Goal: Task Accomplishment & Management: Use online tool/utility

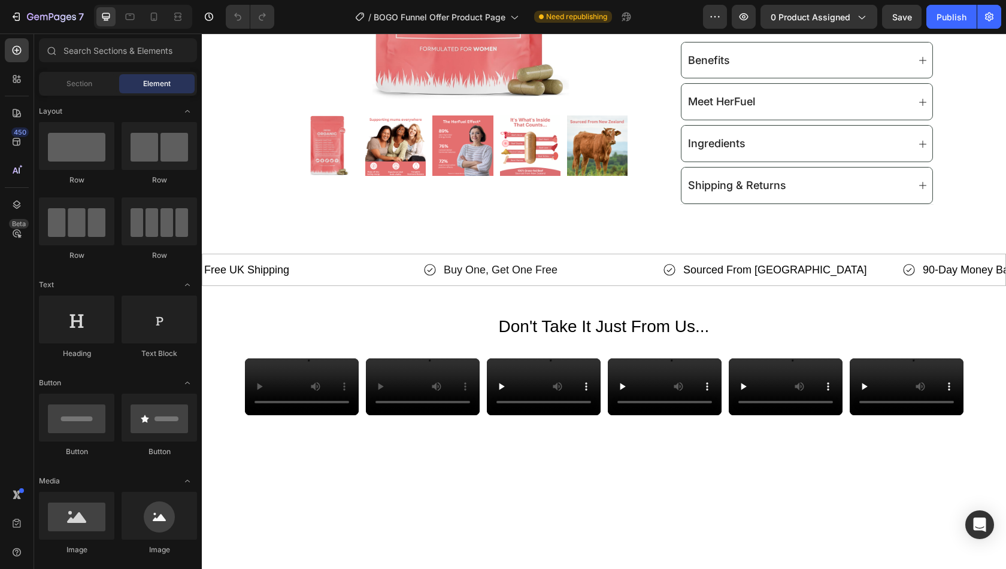
scroll to position [716, 0]
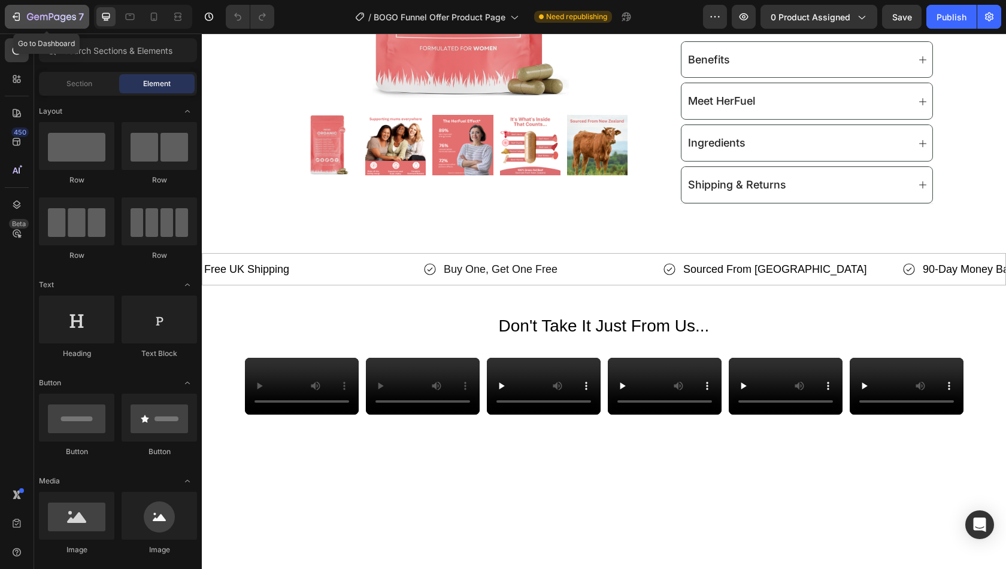
click at [41, 23] on div "7" at bounding box center [55, 17] width 57 height 14
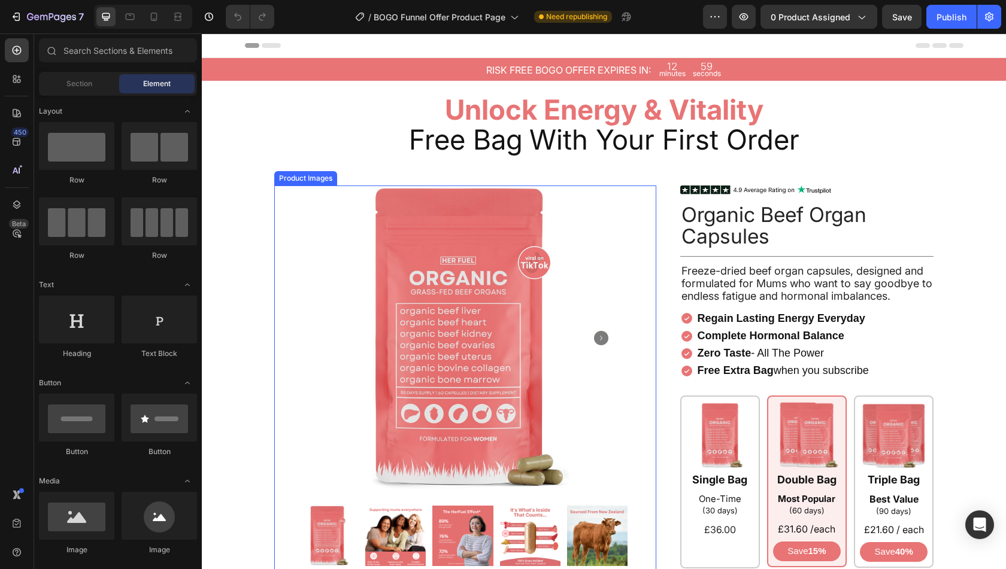
click at [596, 246] on img at bounding box center [465, 338] width 305 height 305
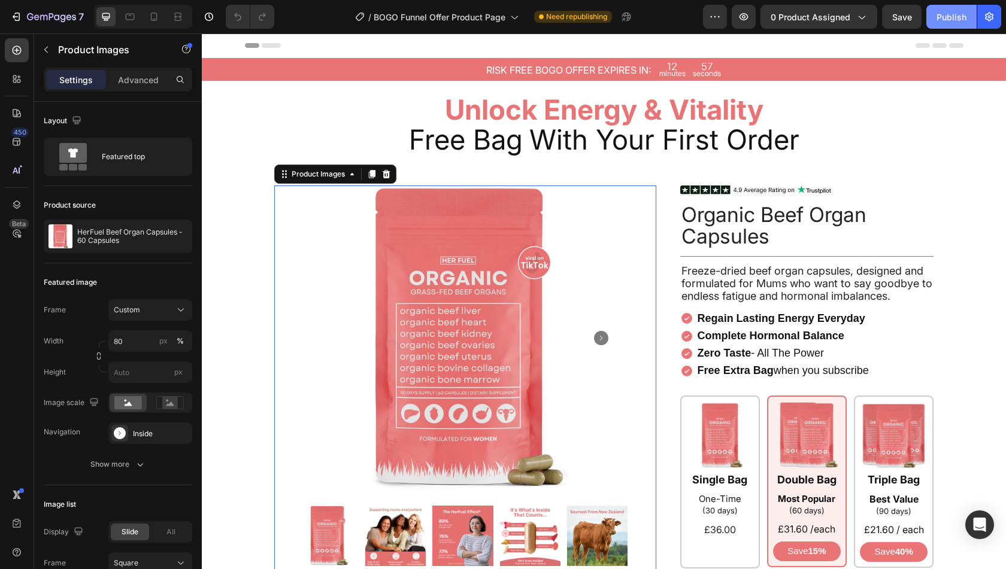
click at [952, 15] on div "Publish" at bounding box center [952, 17] width 30 height 13
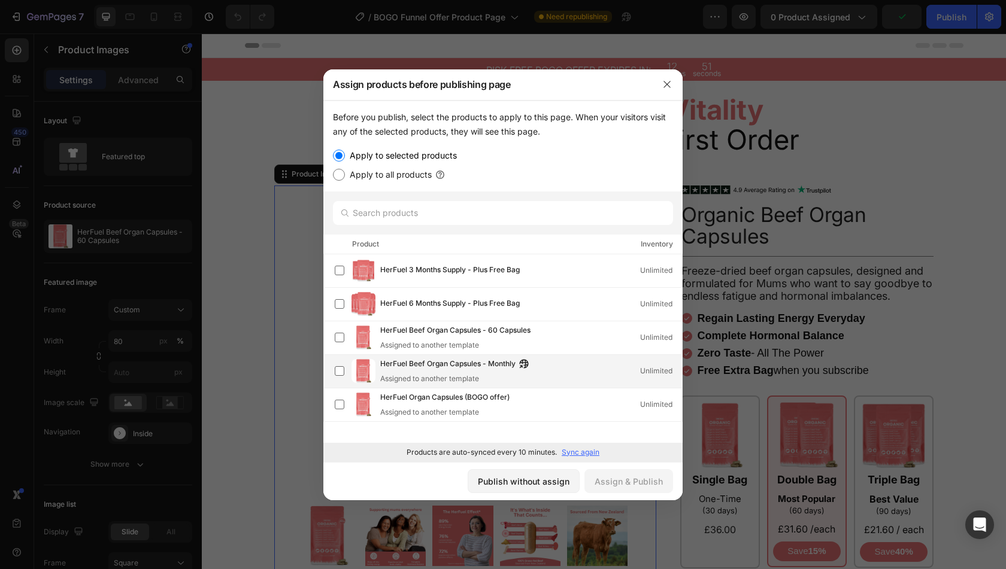
click at [410, 368] on span "HerFuel Beef Organ Capsules - Monthly" at bounding box center [447, 364] width 135 height 13
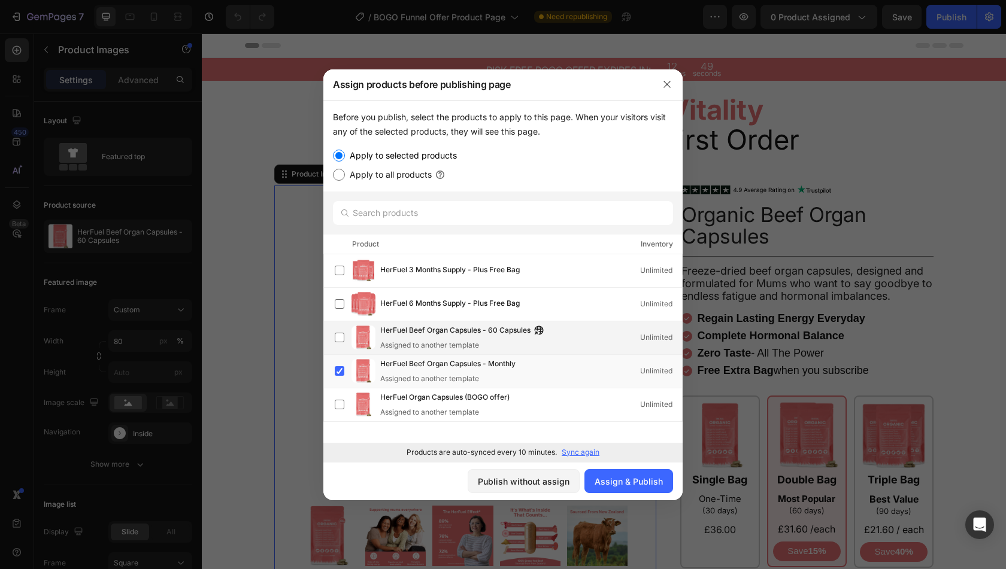
click at [428, 336] on span "HerFuel Beef Organ Capsules - 60 Capsules" at bounding box center [455, 331] width 150 height 13
click at [611, 477] on div "Assign & Publish" at bounding box center [629, 481] width 68 height 13
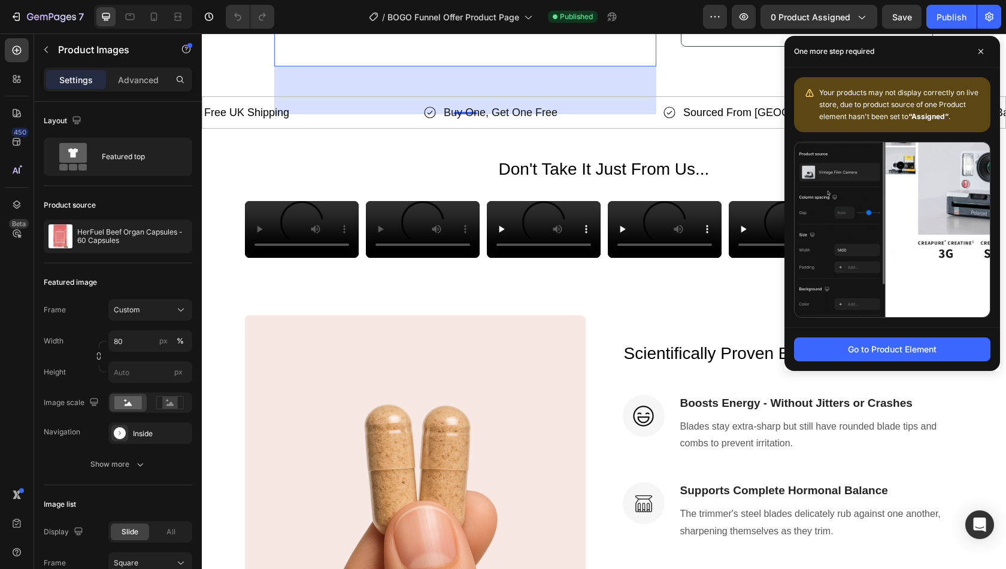
scroll to position [875, 0]
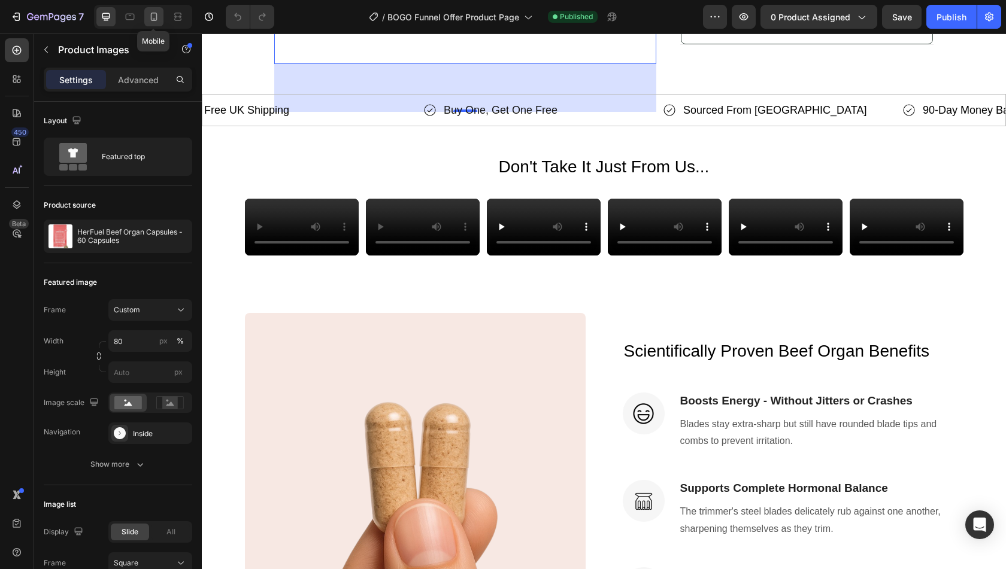
click at [151, 22] on icon at bounding box center [154, 17] width 12 height 12
type input "100"
type input "8"
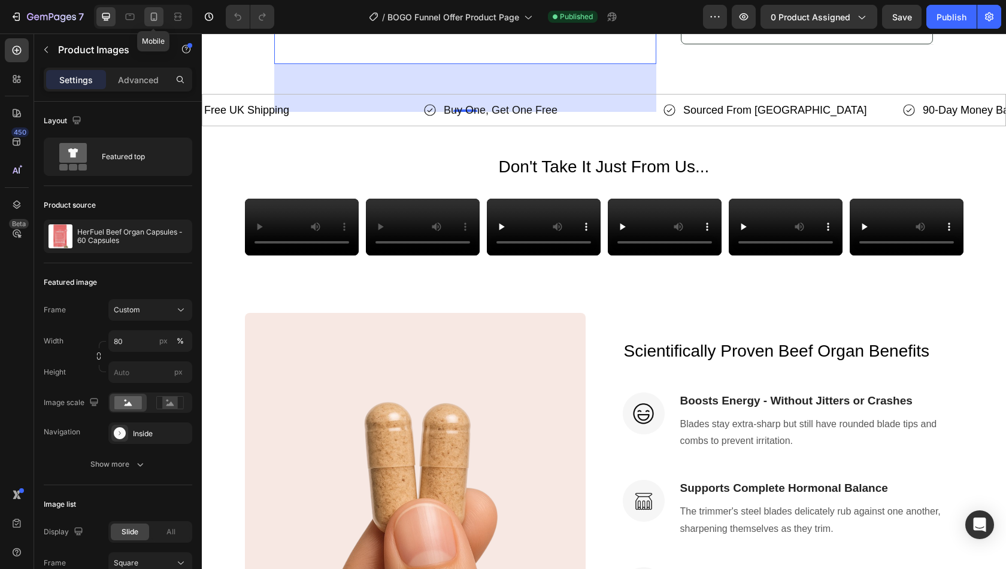
type input "8"
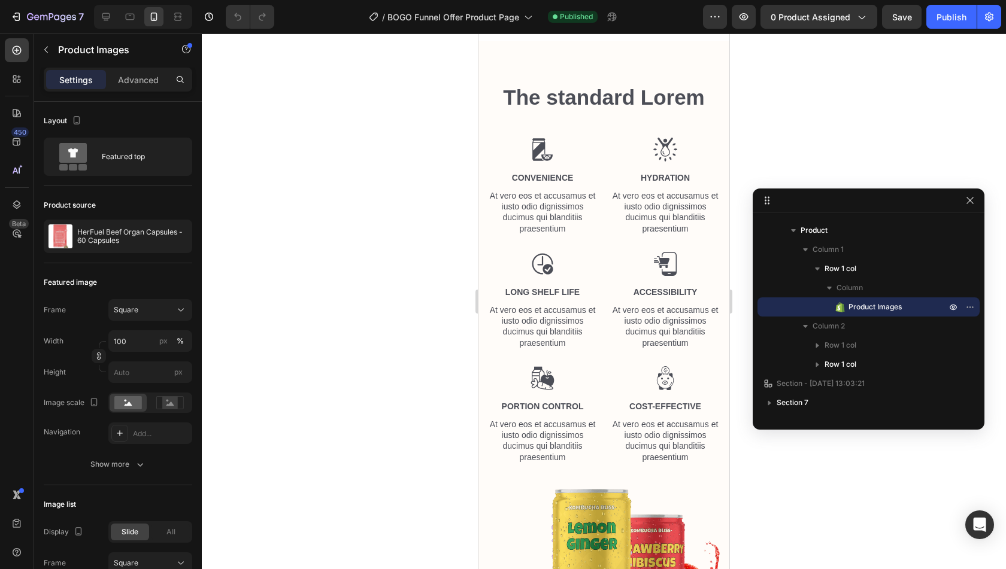
scroll to position [1252, 0]
click at [630, 171] on div "The standard Lorem Heading Row Image Convenience Text Block At vero eos et accu…" at bounding box center [603, 388] width 251 height 696
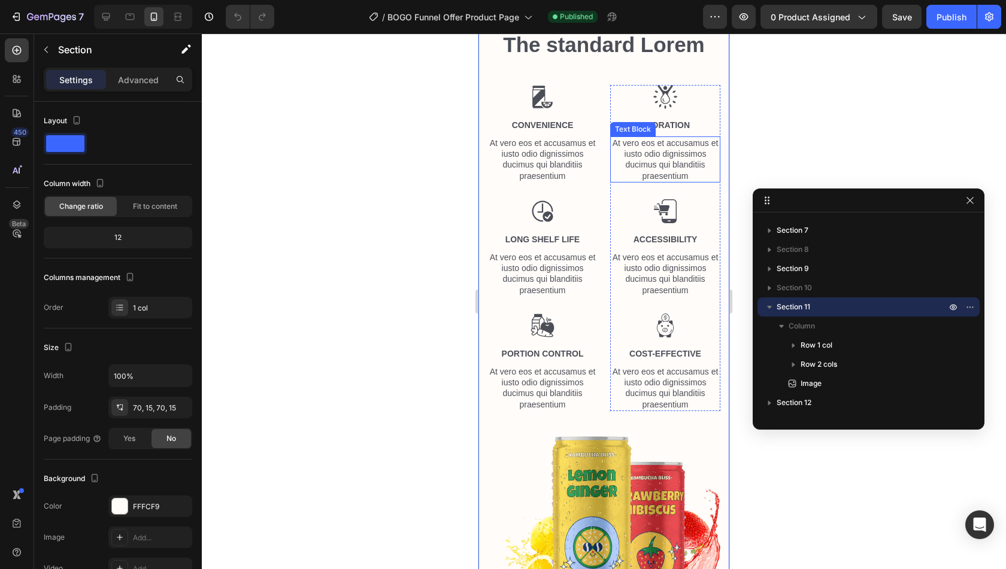
scroll to position [1280, 0]
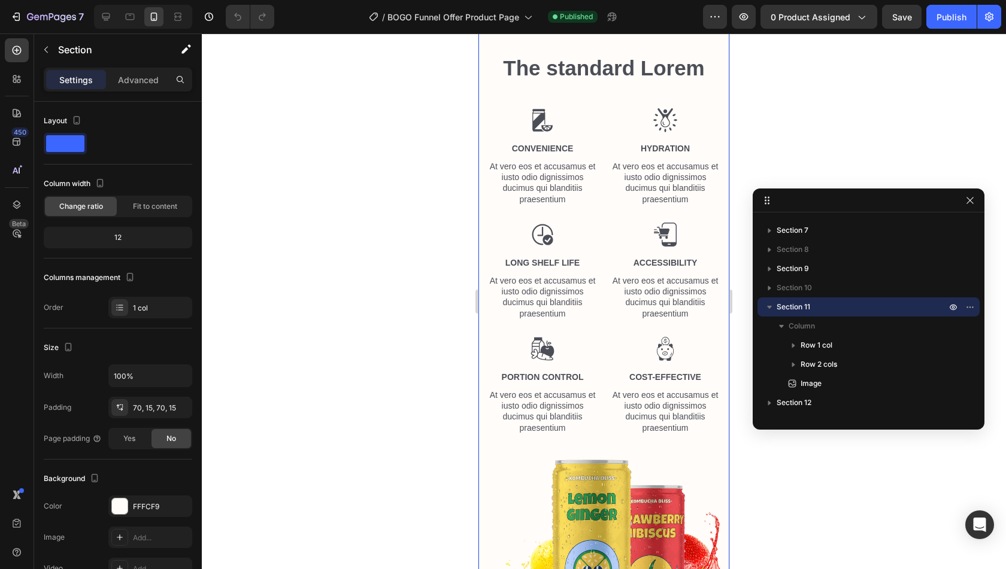
click at [716, 4] on icon at bounding box center [720, 0] width 8 height 8
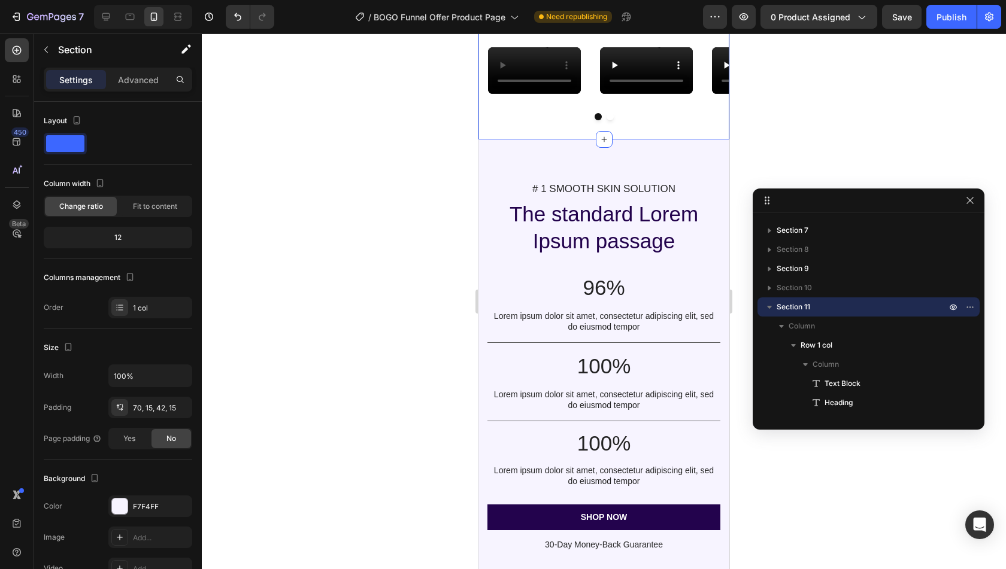
scroll to position [981, 0]
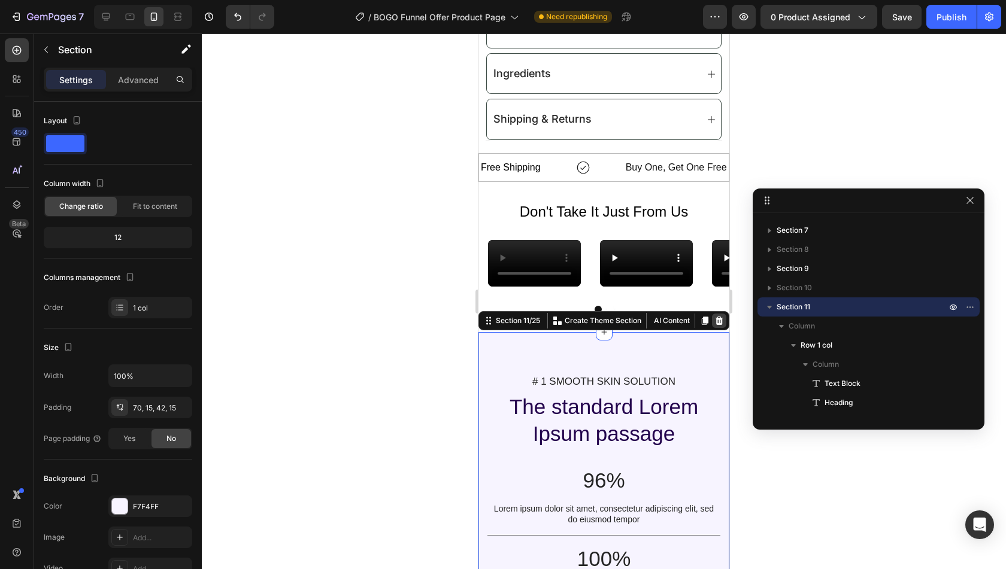
click at [716, 325] on icon at bounding box center [720, 320] width 8 height 8
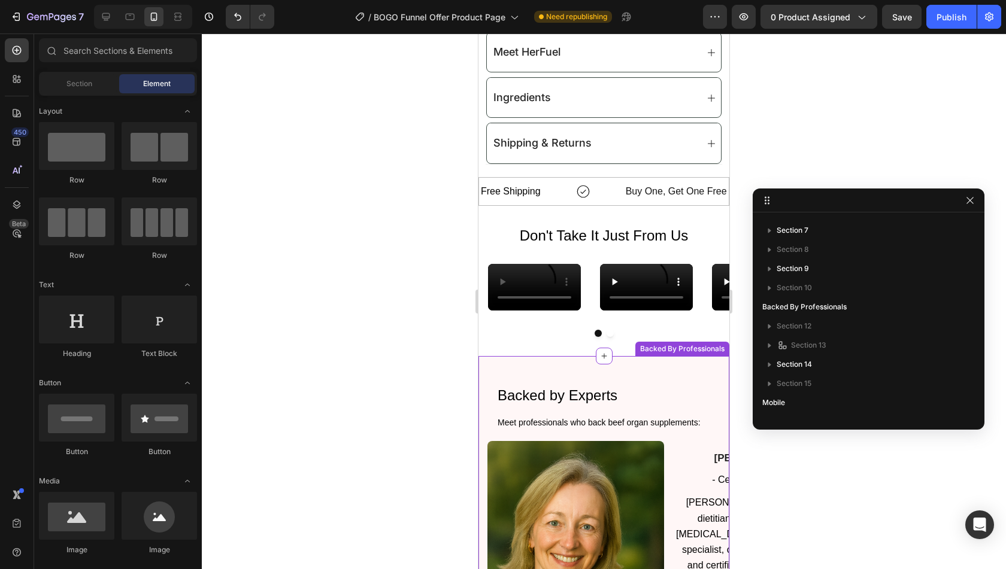
scroll to position [951, 0]
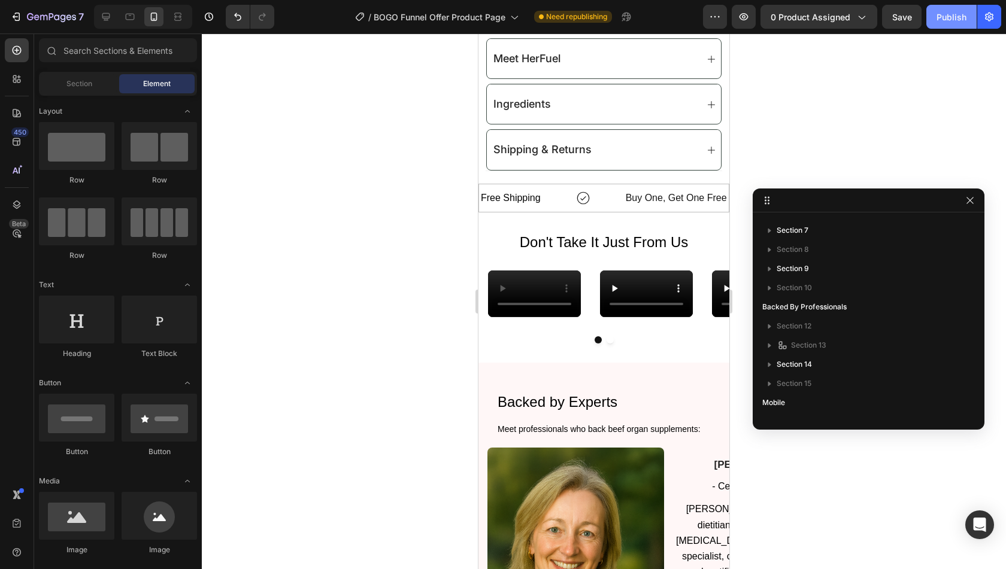
click at [947, 23] on button "Publish" at bounding box center [951, 17] width 50 height 24
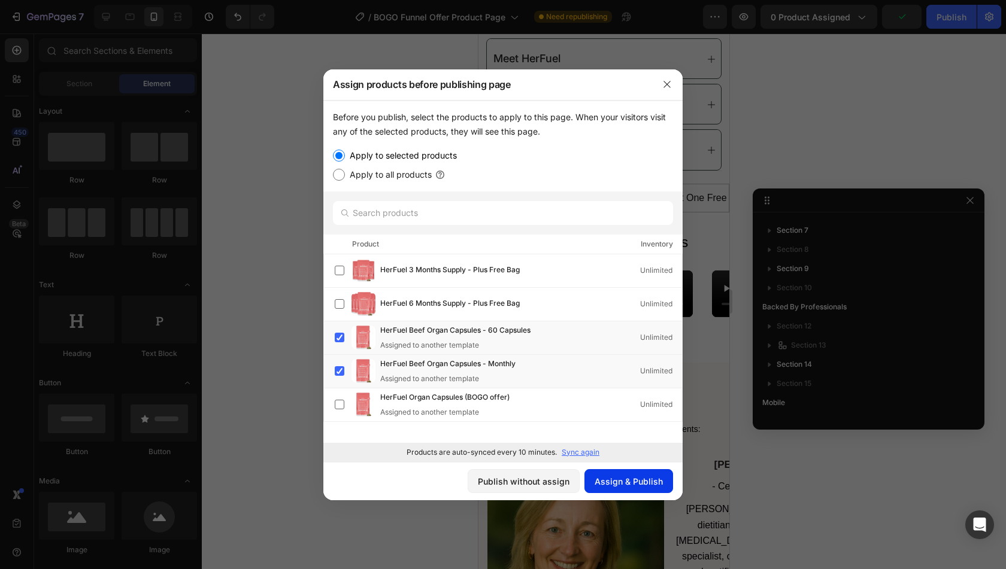
click at [656, 484] on div "Assign & Publish" at bounding box center [629, 481] width 68 height 13
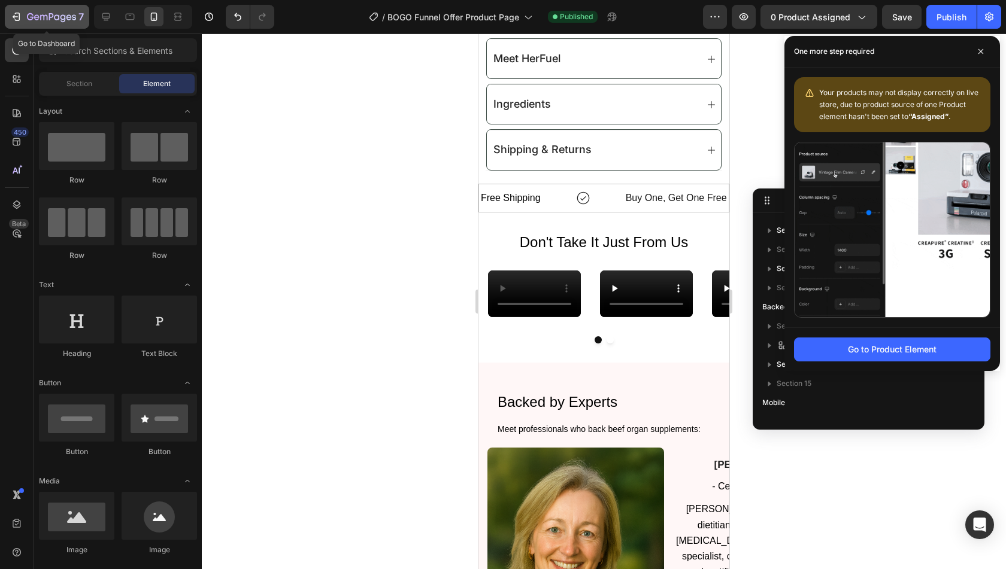
click at [44, 16] on icon "button" at bounding box center [43, 17] width 7 height 5
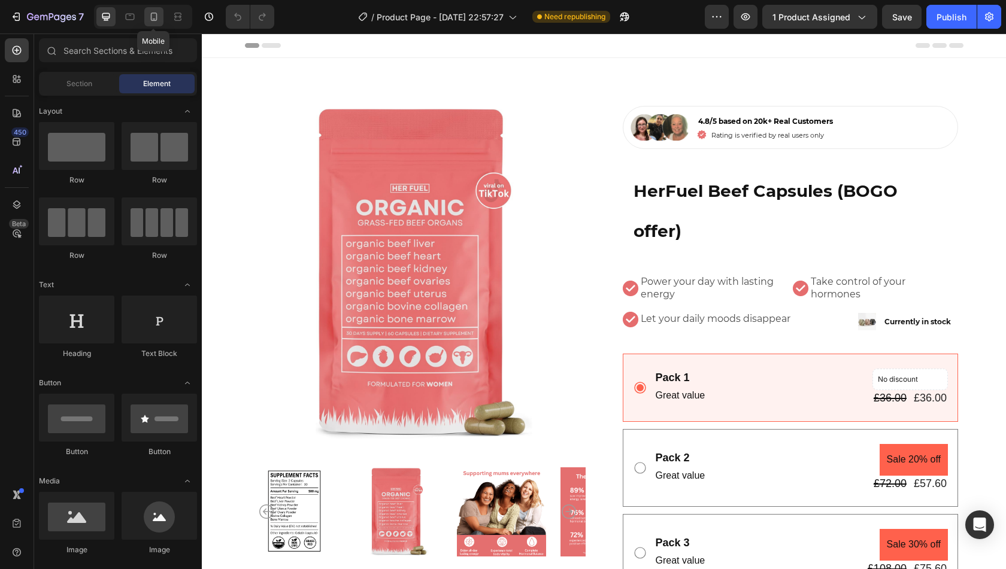
click at [152, 22] on icon at bounding box center [154, 17] width 12 height 12
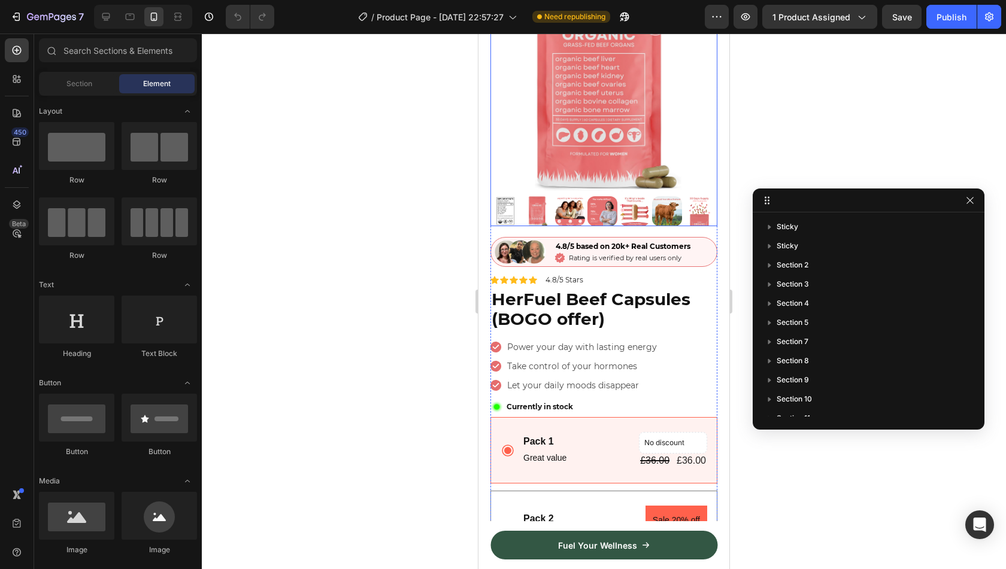
scroll to position [107, 0]
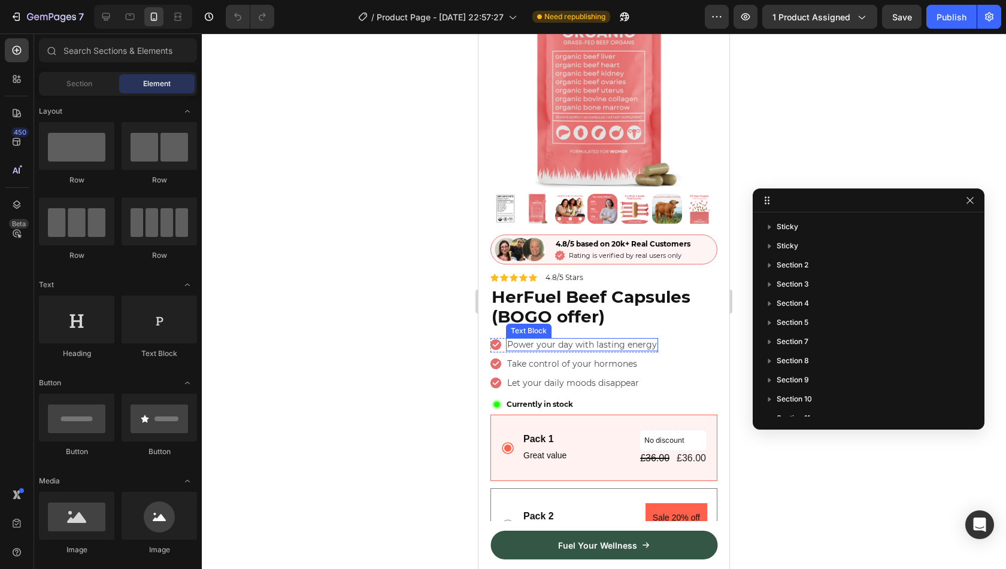
click at [560, 340] on p "Power your day with lasting energy" at bounding box center [582, 345] width 150 height 11
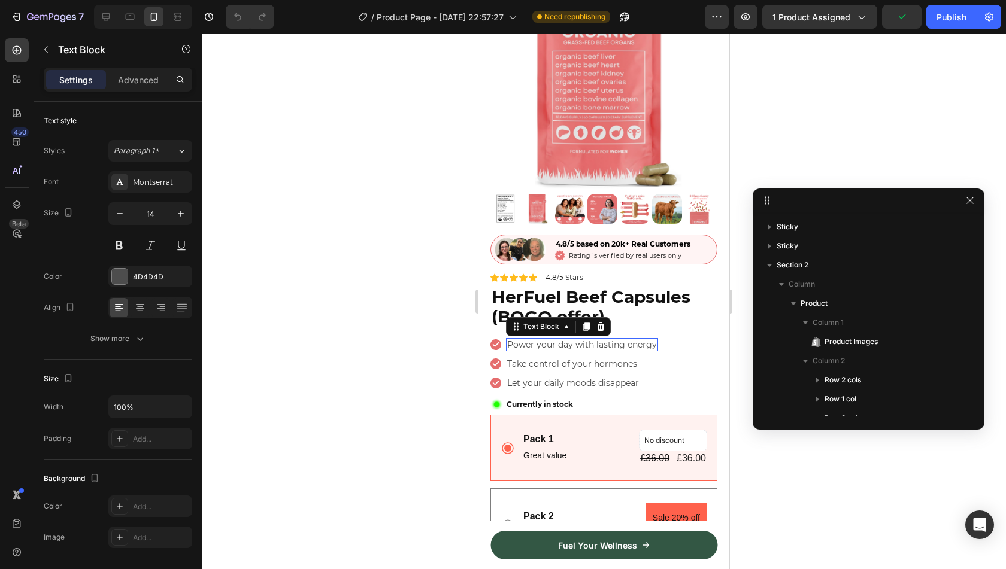
click at [560, 340] on p "Power your day with lasting energy" at bounding box center [582, 345] width 150 height 11
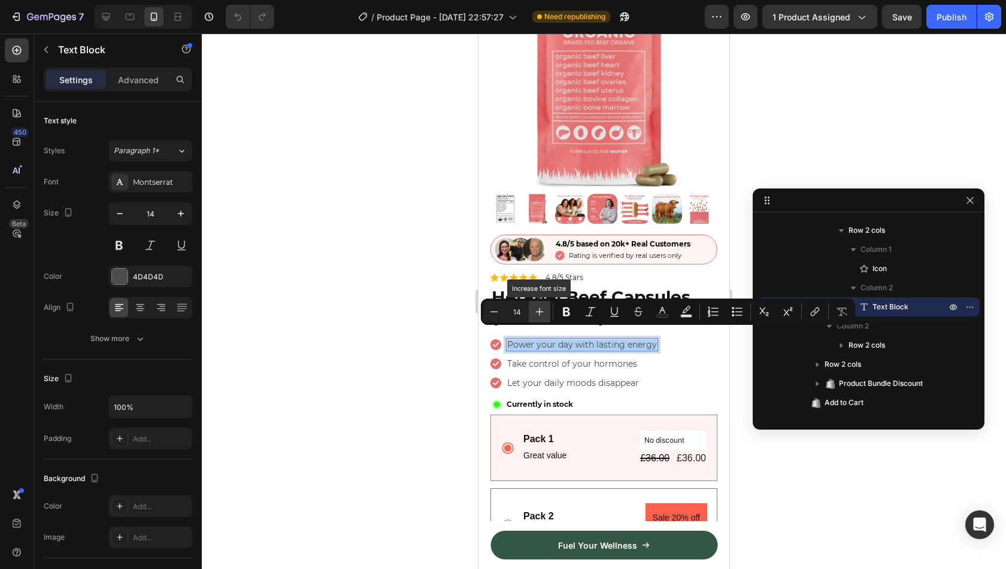
click at [534, 312] on icon "Editor contextual toolbar" at bounding box center [540, 312] width 12 height 12
type input "15"
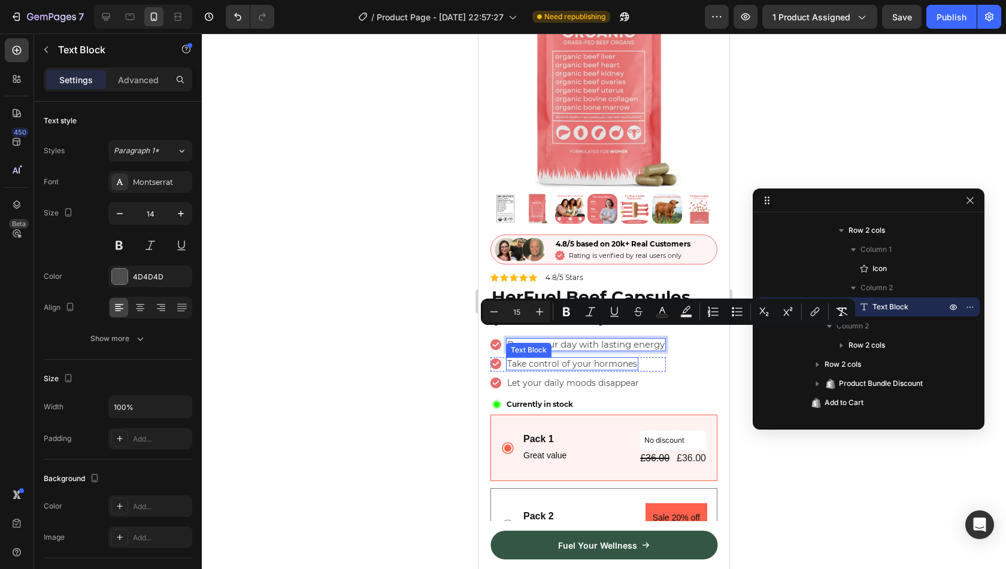
click at [534, 359] on p "Take control of your hormones" at bounding box center [572, 364] width 130 height 11
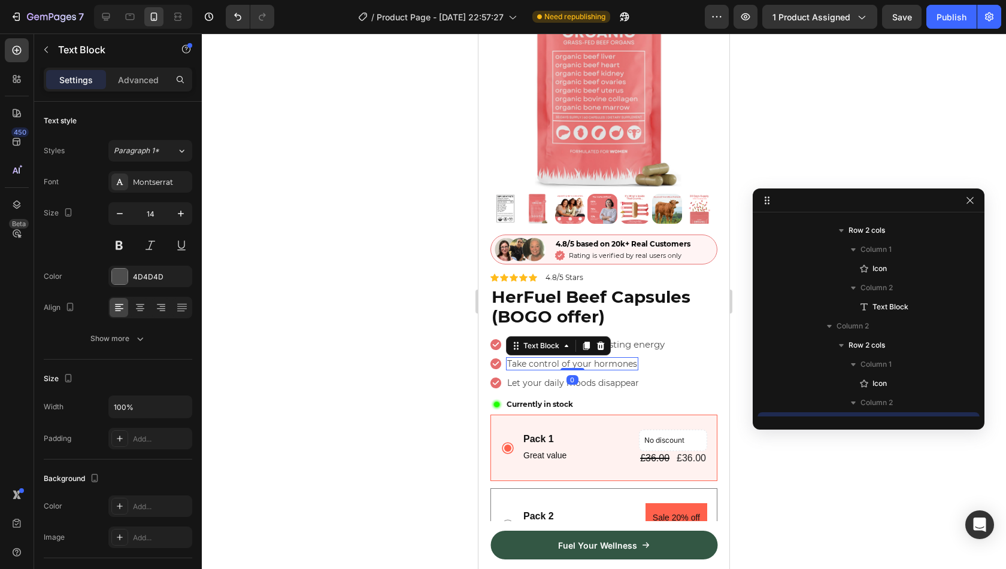
scroll to position [341, 0]
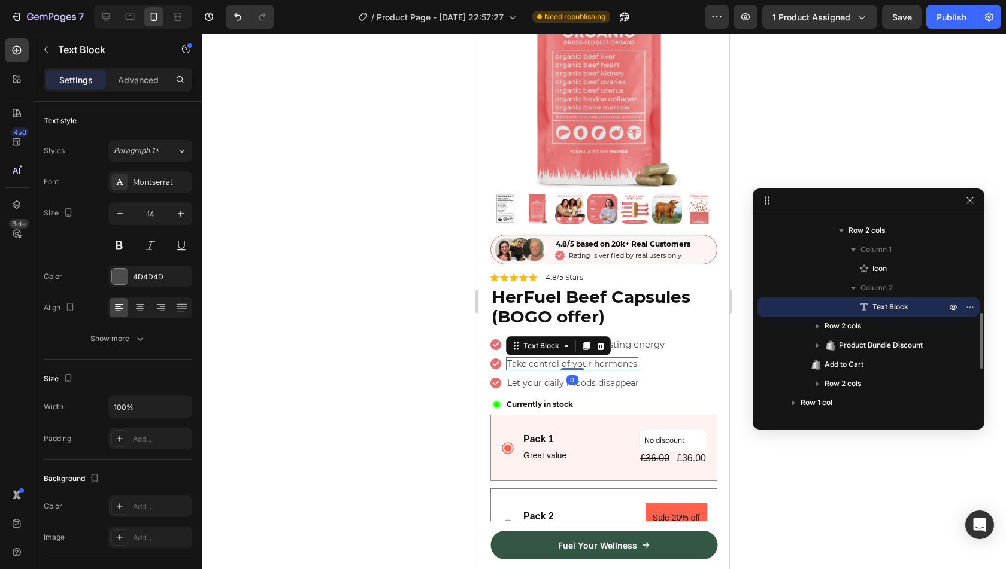
click at [534, 359] on p "Take control of your hormones" at bounding box center [572, 364] width 130 height 11
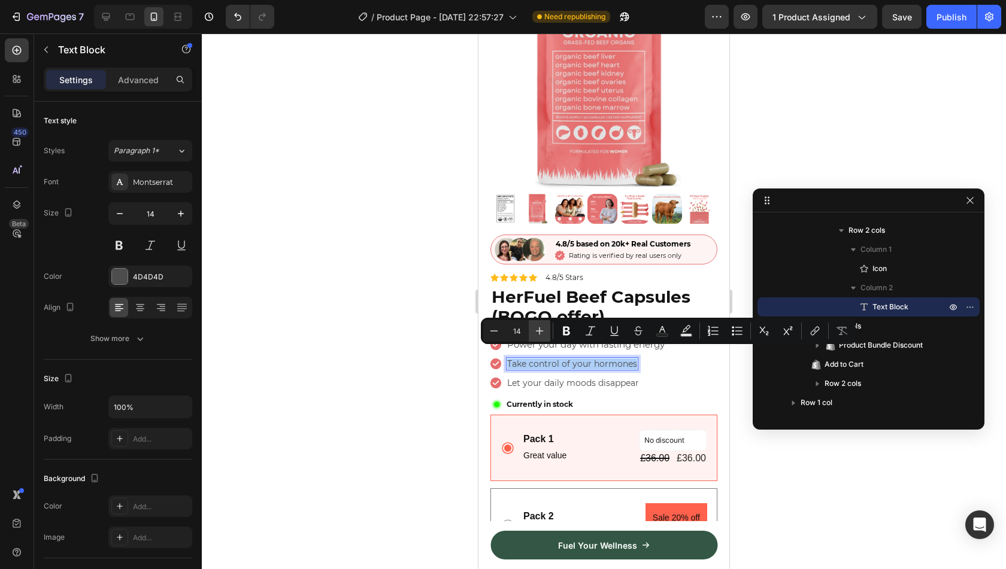
click at [545, 329] on icon "Editor contextual toolbar" at bounding box center [540, 331] width 12 height 12
type input "15"
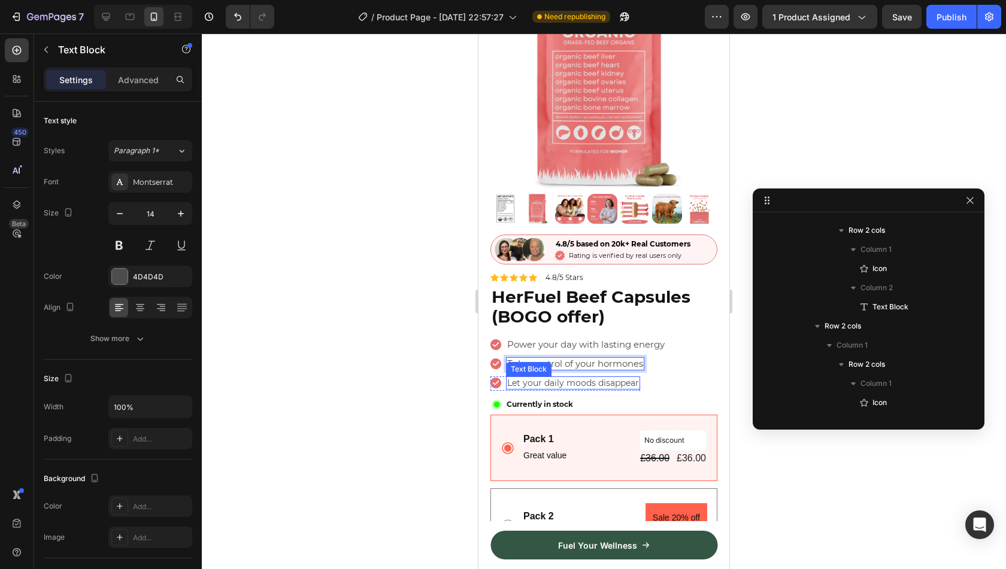
click at [544, 377] on div "Let your daily moods disappear" at bounding box center [573, 383] width 134 height 13
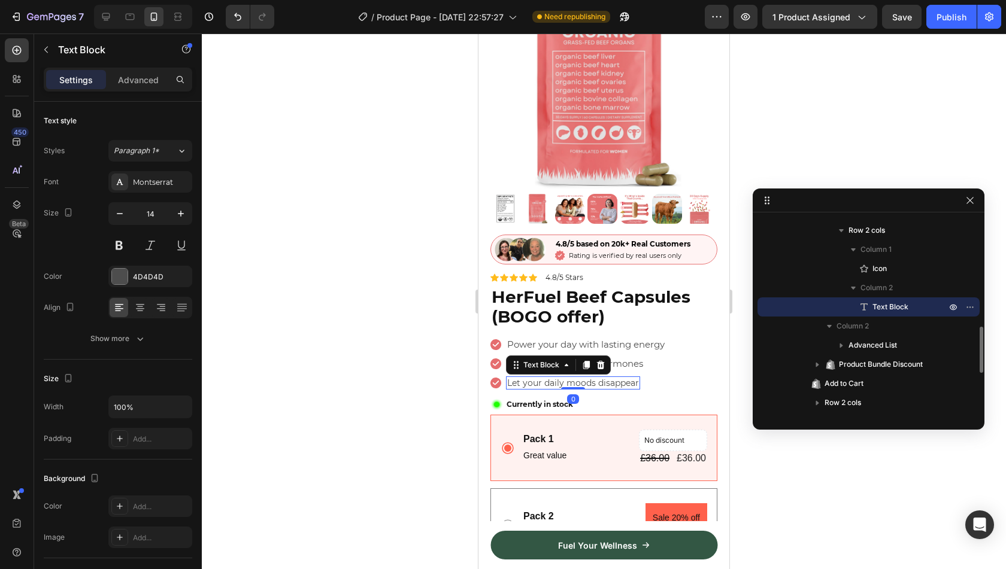
click at [544, 377] on div "Let your daily moods disappear" at bounding box center [573, 383] width 134 height 13
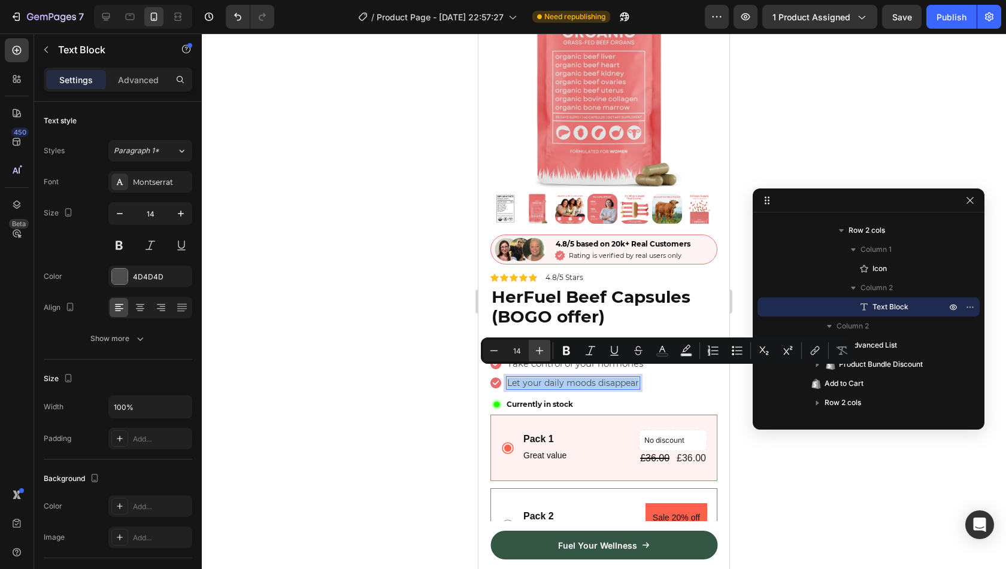
click at [544, 356] on icon "Editor contextual toolbar" at bounding box center [540, 351] width 12 height 12
type input "15"
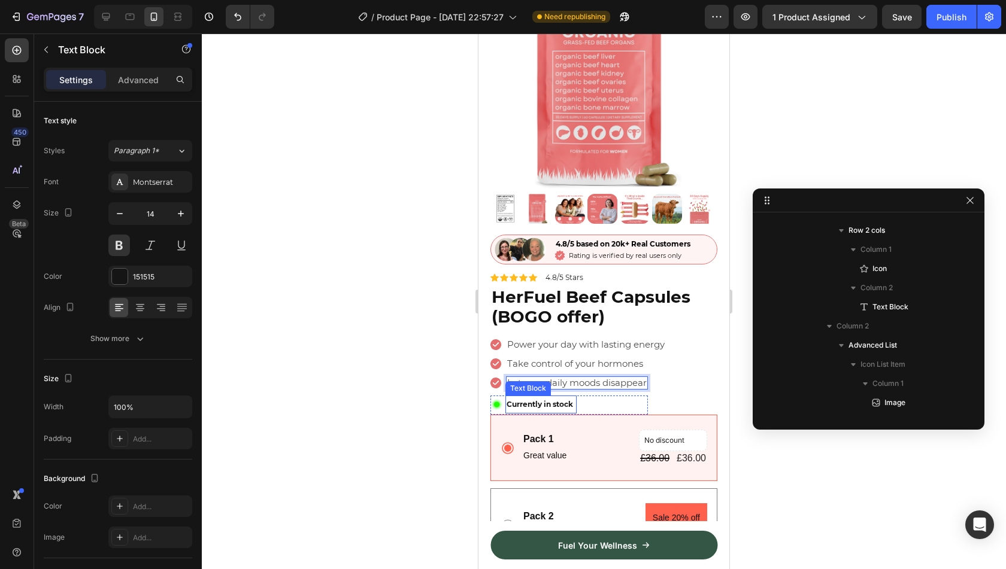
click at [546, 400] on span "Currently in stock" at bounding box center [540, 404] width 66 height 9
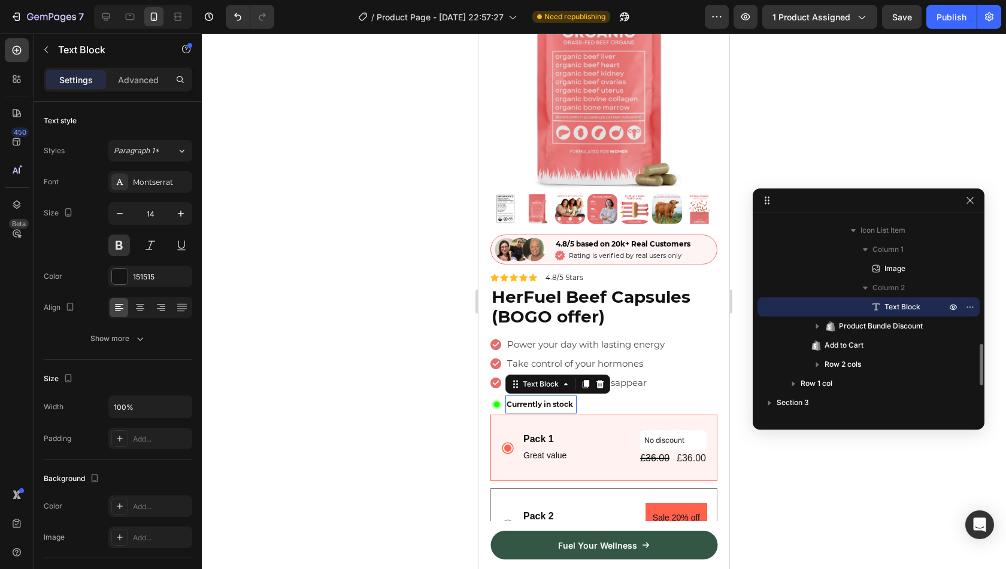
click at [546, 400] on span "Currently in stock" at bounding box center [540, 404] width 66 height 9
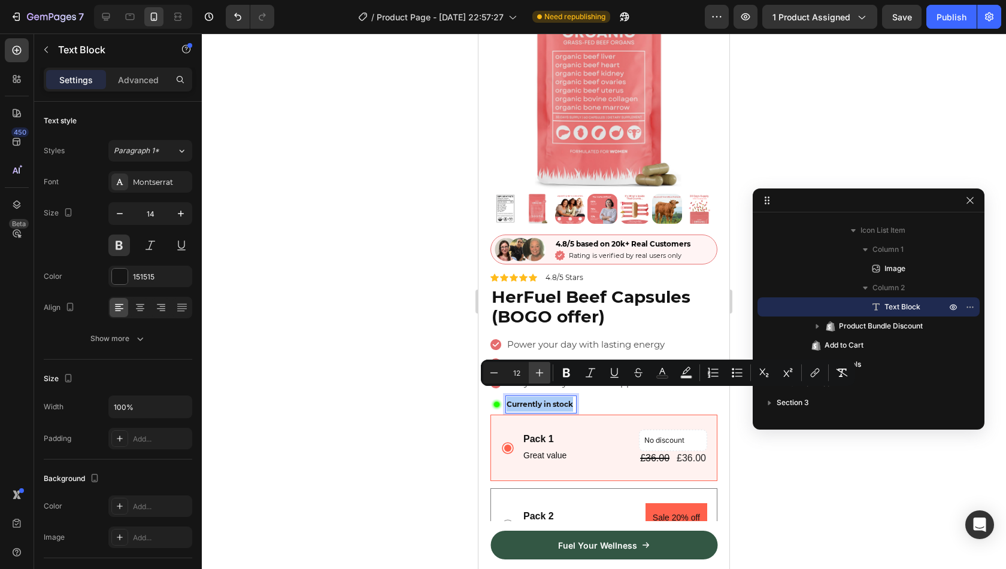
click at [540, 380] on button "Plus" at bounding box center [540, 373] width 22 height 22
type input "14"
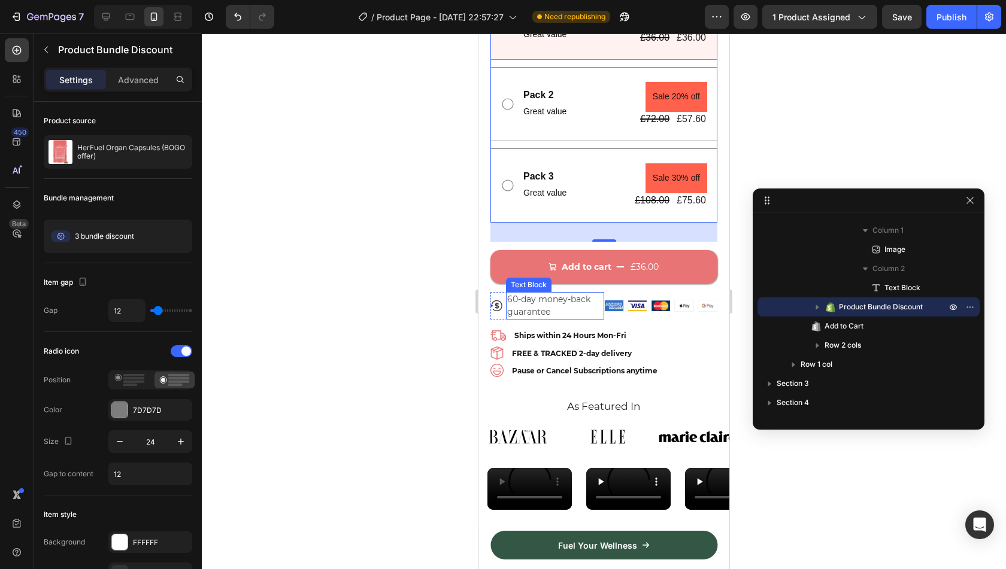
scroll to position [529, 0]
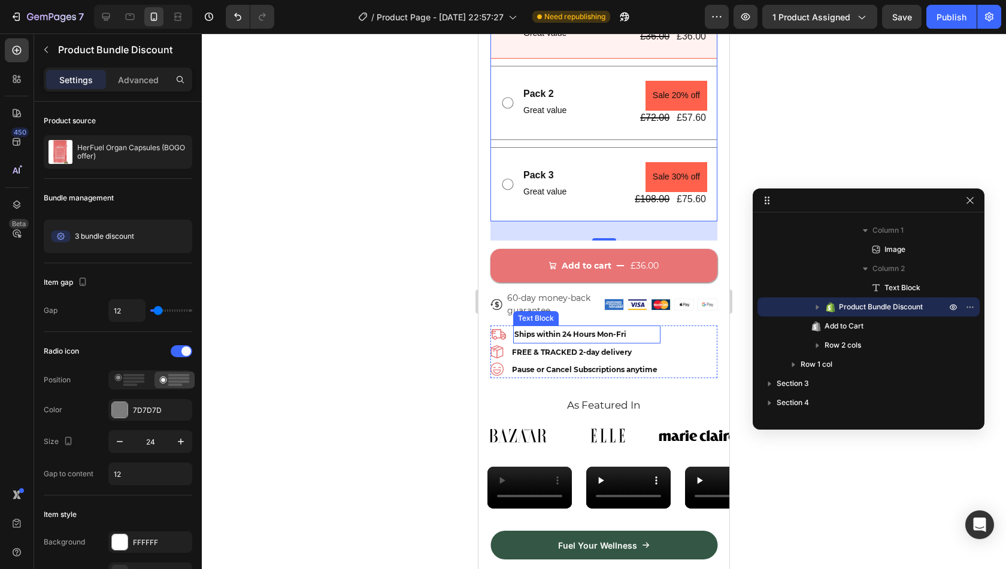
click at [581, 330] on span "Ships within 24 Hours Mon-Fri" at bounding box center [570, 334] width 112 height 9
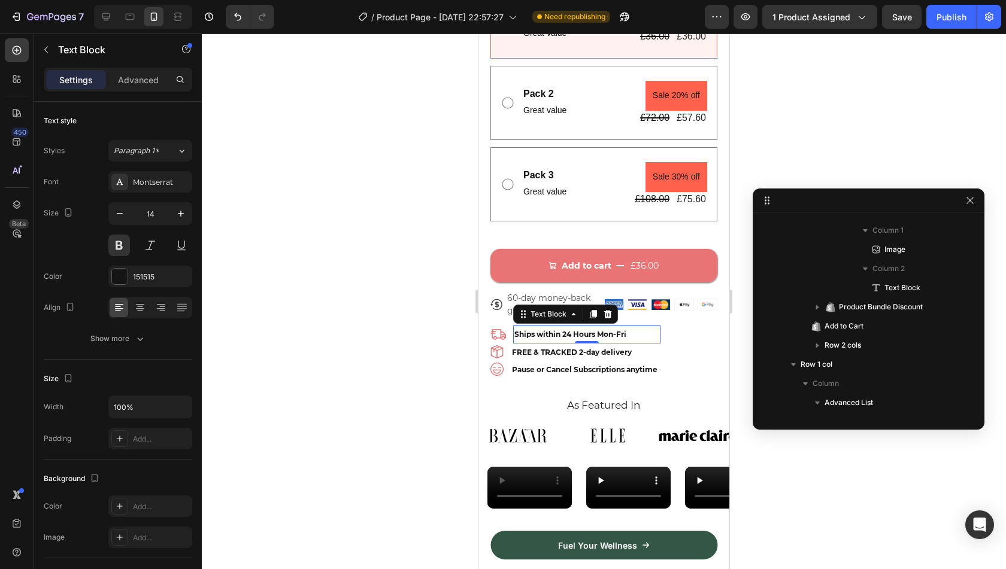
click at [581, 330] on span "Ships within 24 Hours Mon-Fri" at bounding box center [570, 334] width 112 height 9
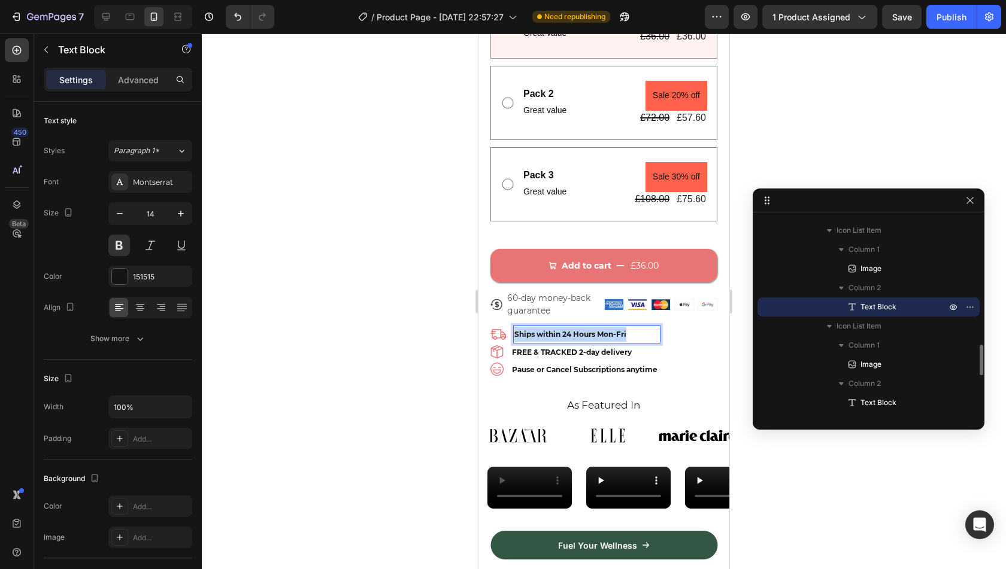
click at [581, 330] on span "Ships within 24 Hours Mon-Fri" at bounding box center [570, 334] width 112 height 9
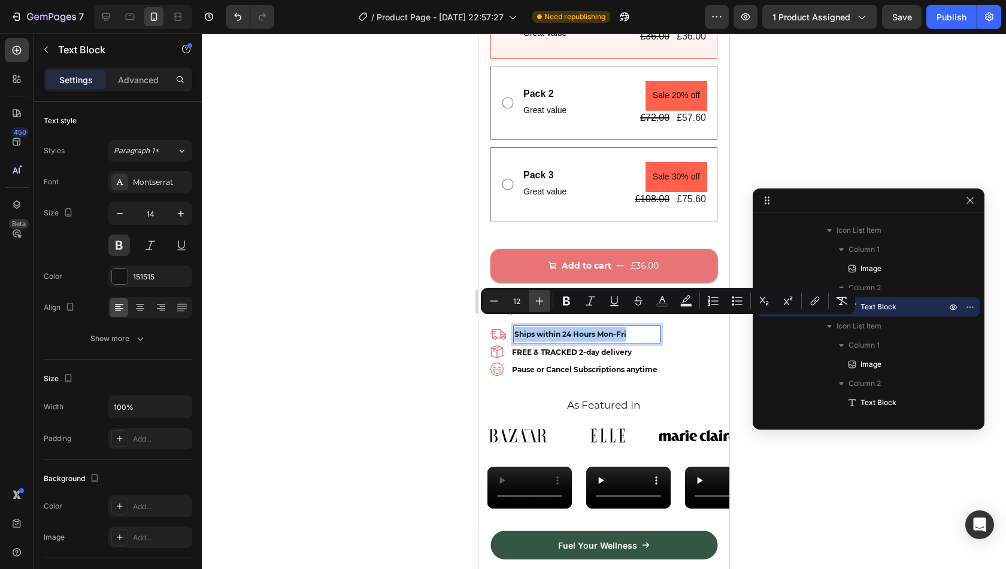
click at [539, 304] on icon "Editor contextual toolbar" at bounding box center [540, 301] width 12 height 12
type input "13"
click at [553, 348] on span "FREE & TRACKED 2-day delivery" at bounding box center [572, 352] width 120 height 9
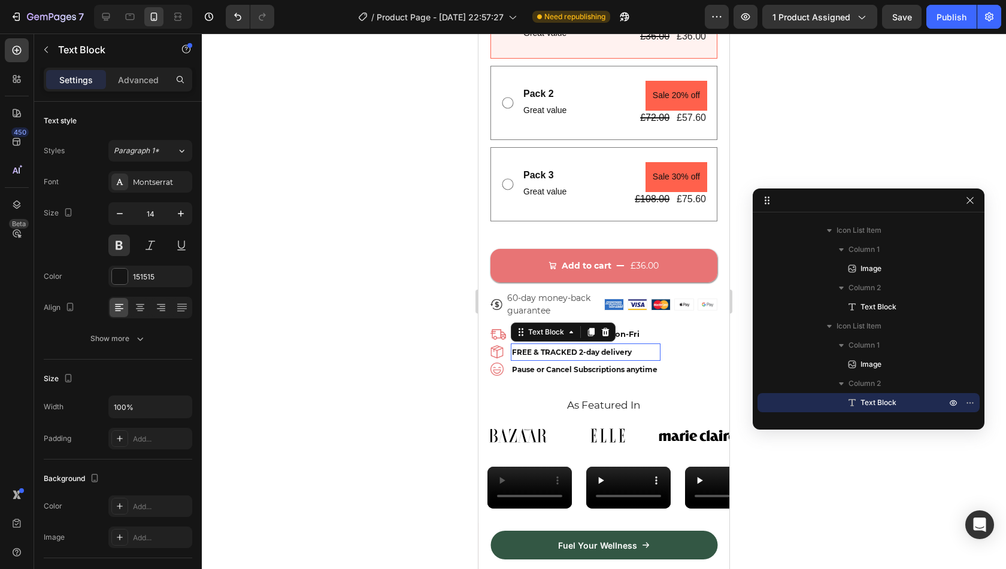
click at [553, 348] on span "FREE & TRACKED 2-day delivery" at bounding box center [572, 352] width 120 height 9
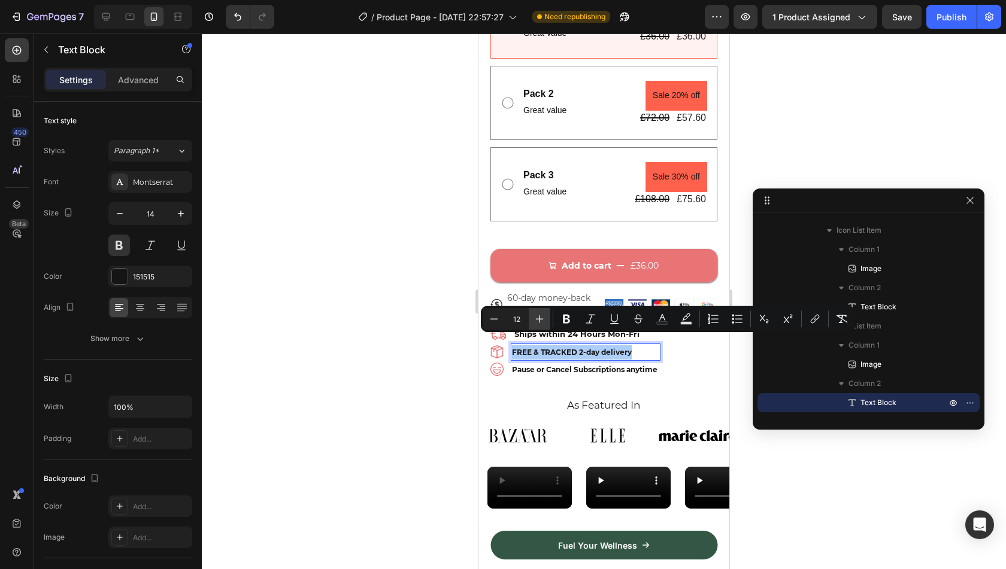
click at [535, 326] on button "Plus" at bounding box center [540, 319] width 22 height 22
type input "13"
click at [549, 365] on span "Pause or Cancel Subscriptions anytime" at bounding box center [585, 369] width 146 height 9
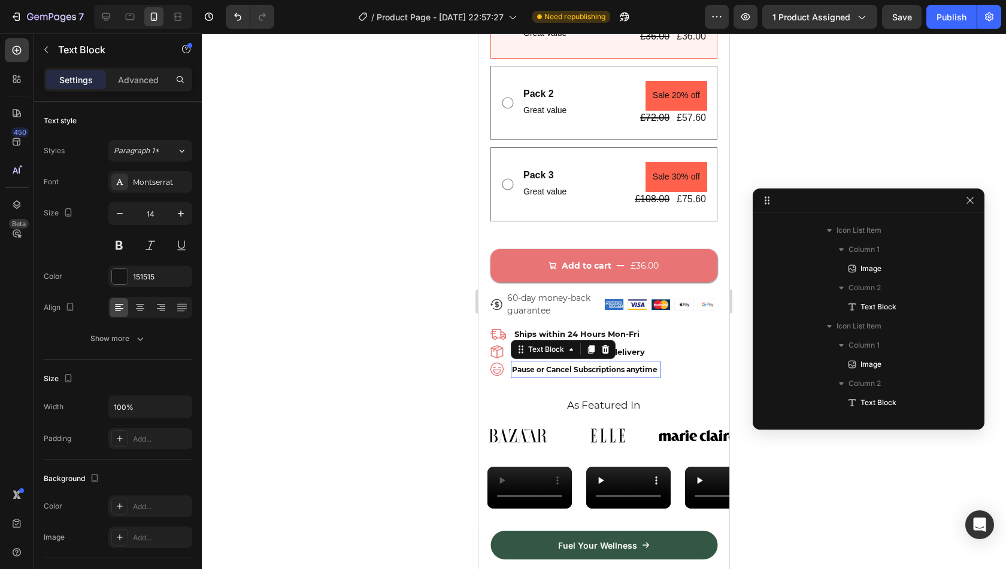
scroll to position [1012, 0]
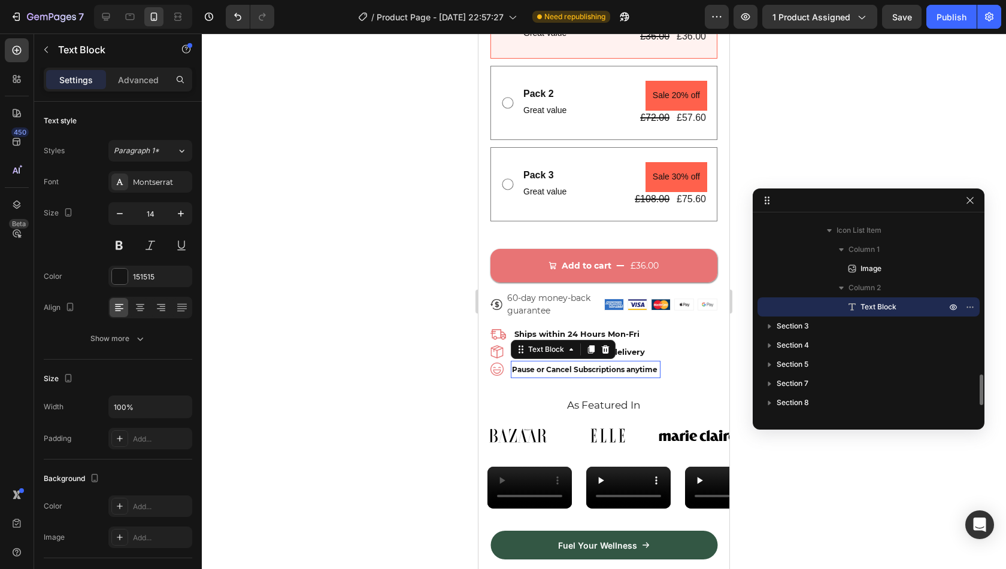
click at [549, 365] on span "Pause or Cancel Subscriptions anytime" at bounding box center [585, 369] width 146 height 9
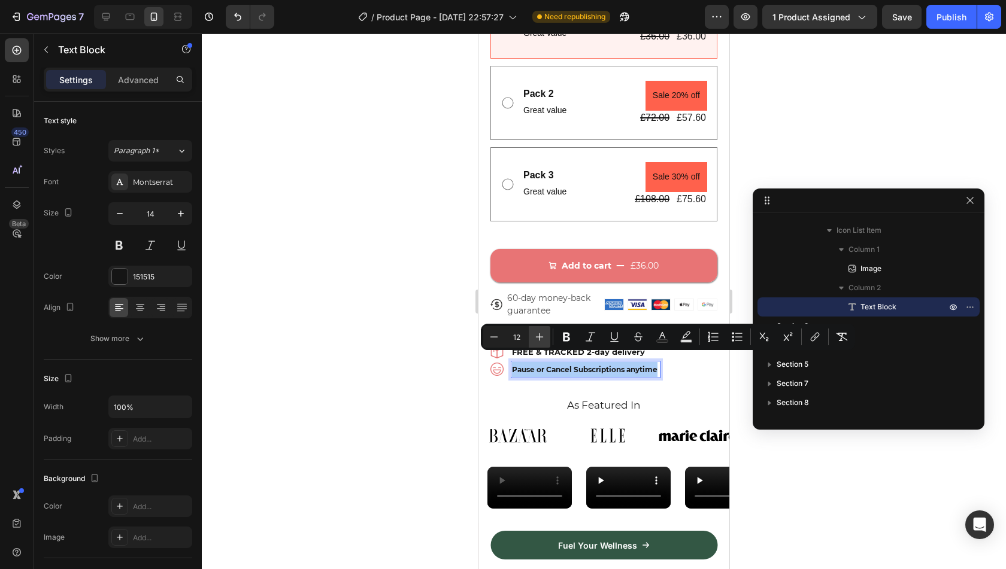
click at [533, 339] on button "Plus" at bounding box center [540, 337] width 22 height 22
type input "13"
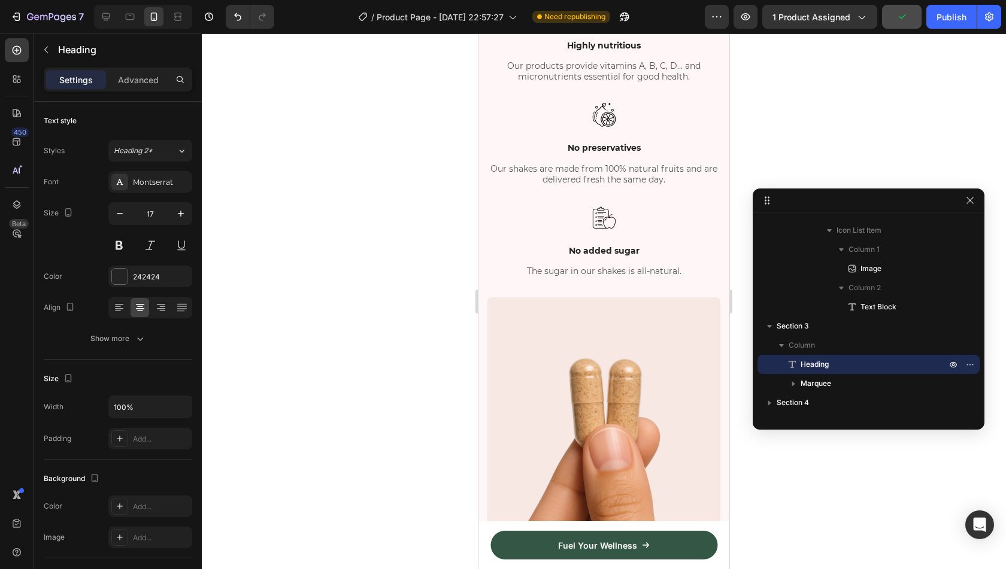
scroll to position [1251, 0]
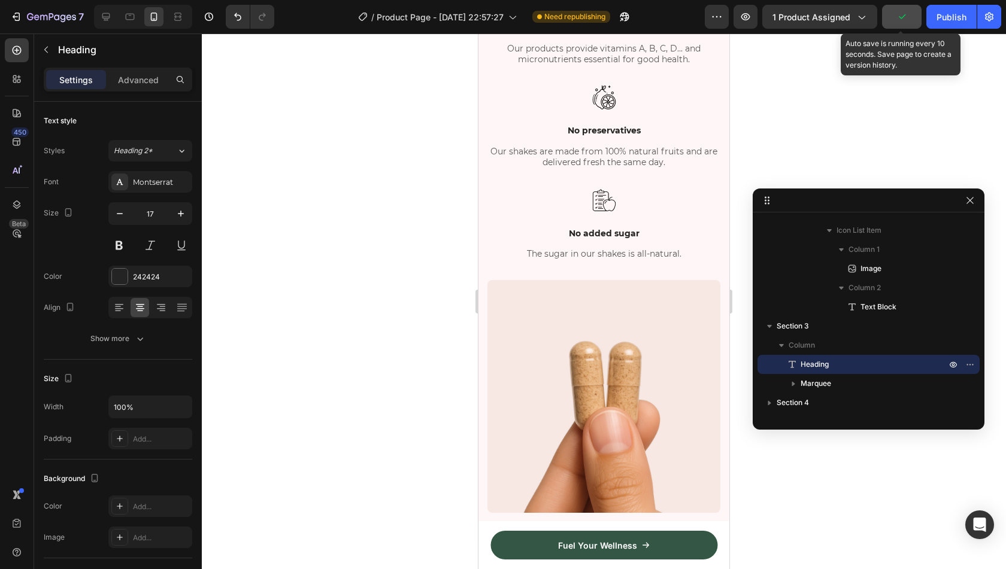
click at [910, 19] on button "button" at bounding box center [902, 17] width 40 height 24
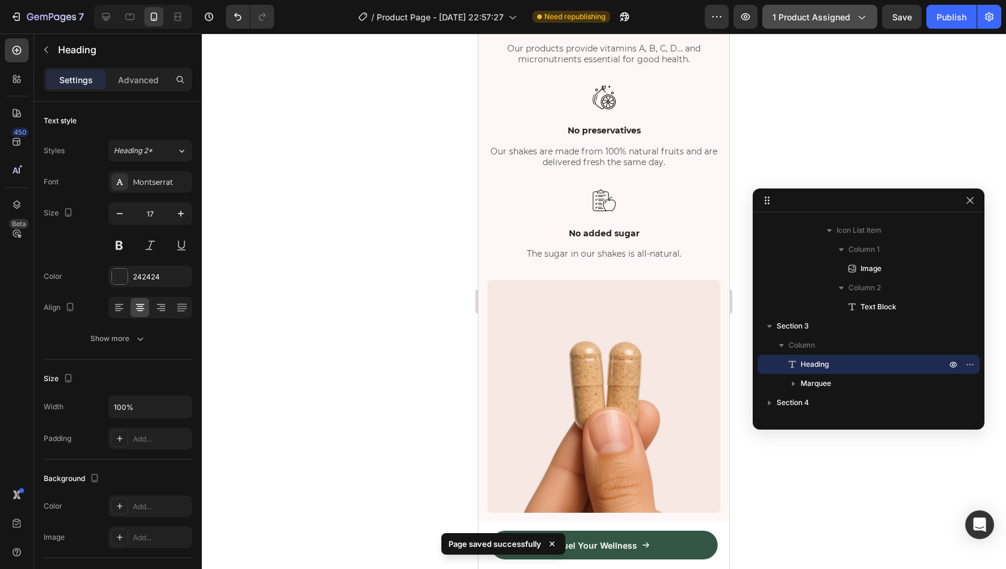
click at [832, 27] on button "1 product assigned" at bounding box center [819, 17] width 115 height 24
click at [937, 10] on button "Publish" at bounding box center [951, 17] width 50 height 24
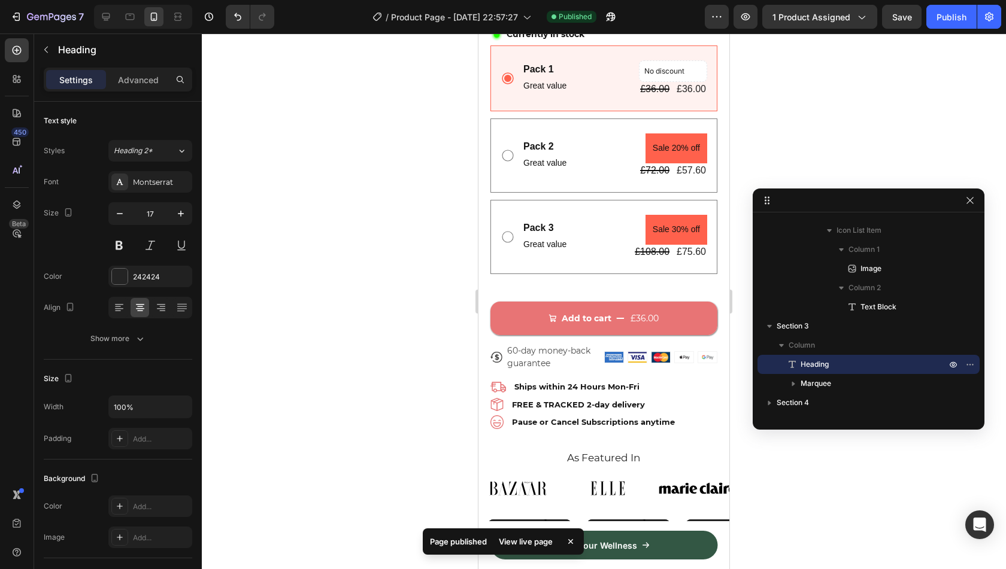
scroll to position [476, 0]
click at [616, 315] on icon "Add to cart" at bounding box center [620, 319] width 8 height 8
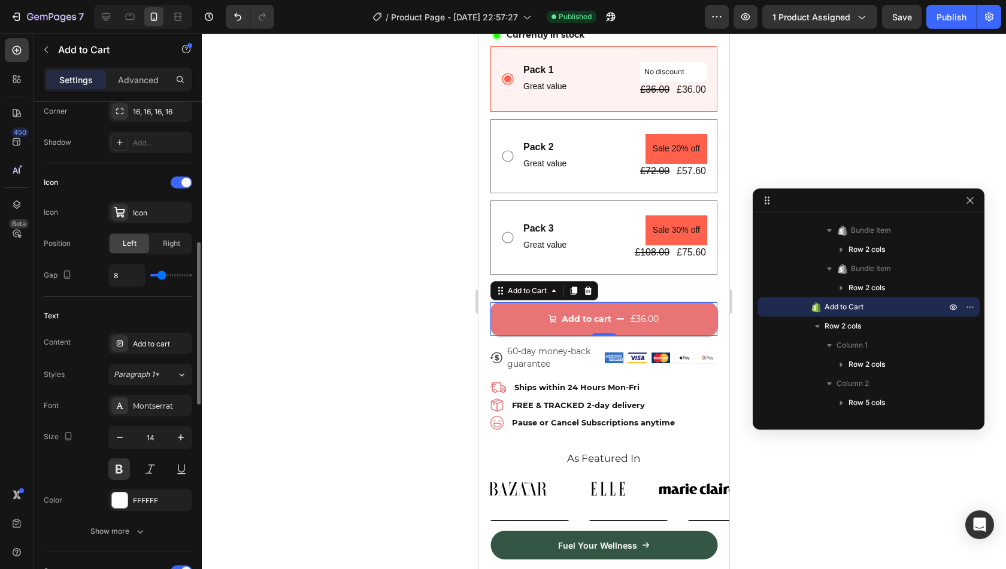
scroll to position [434, 0]
click at [181, 428] on icon "button" at bounding box center [181, 434] width 12 height 12
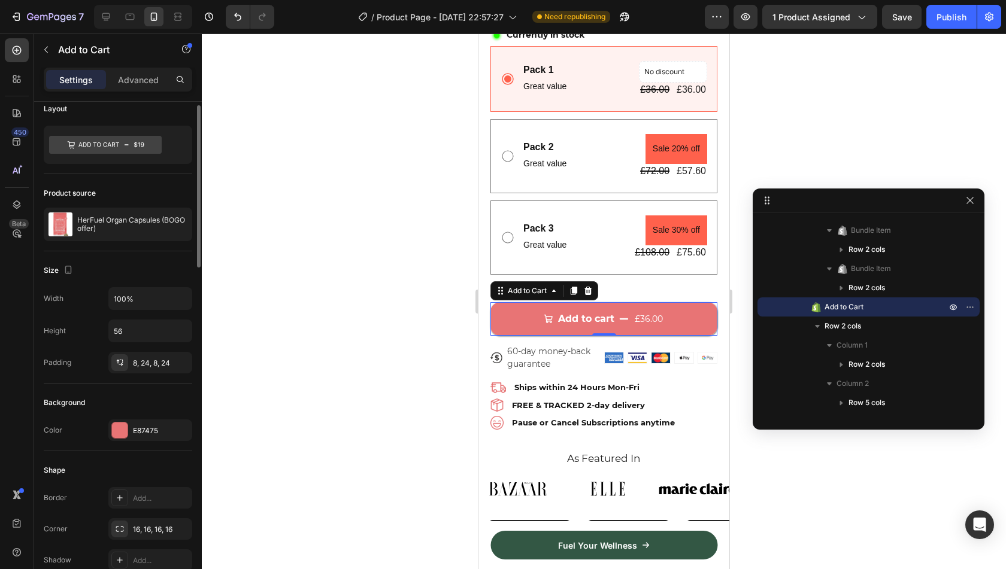
scroll to position [0, 0]
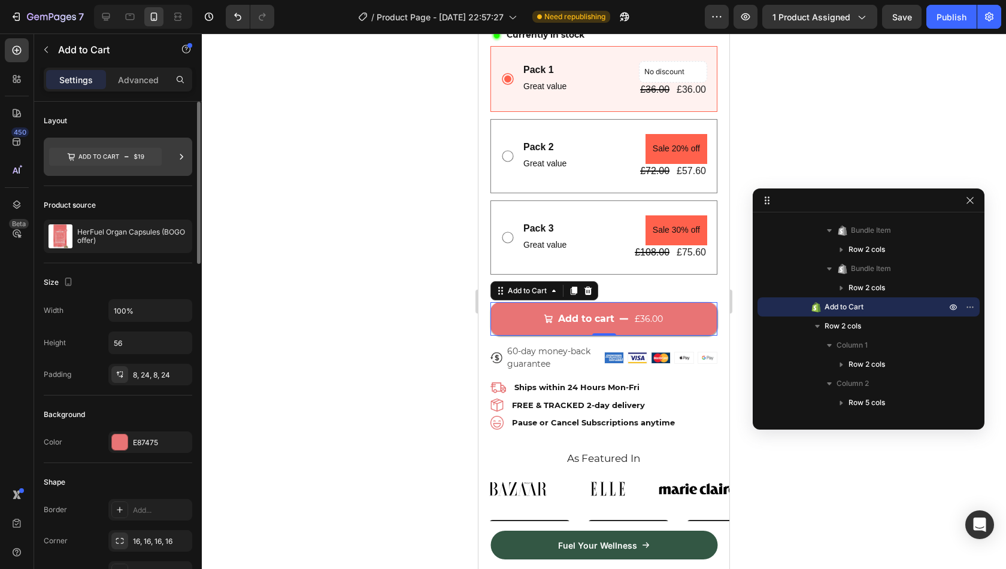
click at [155, 173] on div at bounding box center [118, 157] width 149 height 38
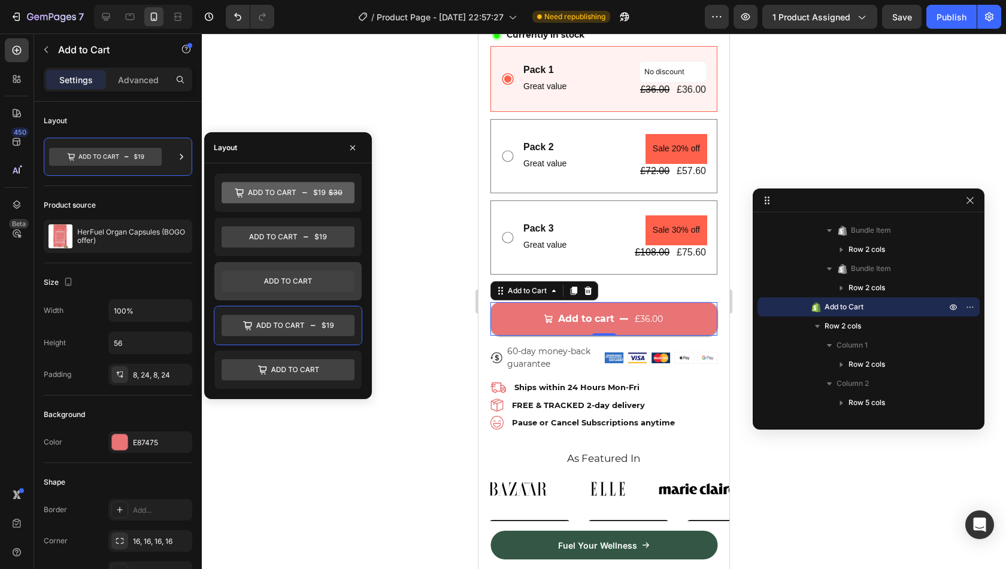
click at [280, 277] on icon at bounding box center [288, 282] width 133 height 22
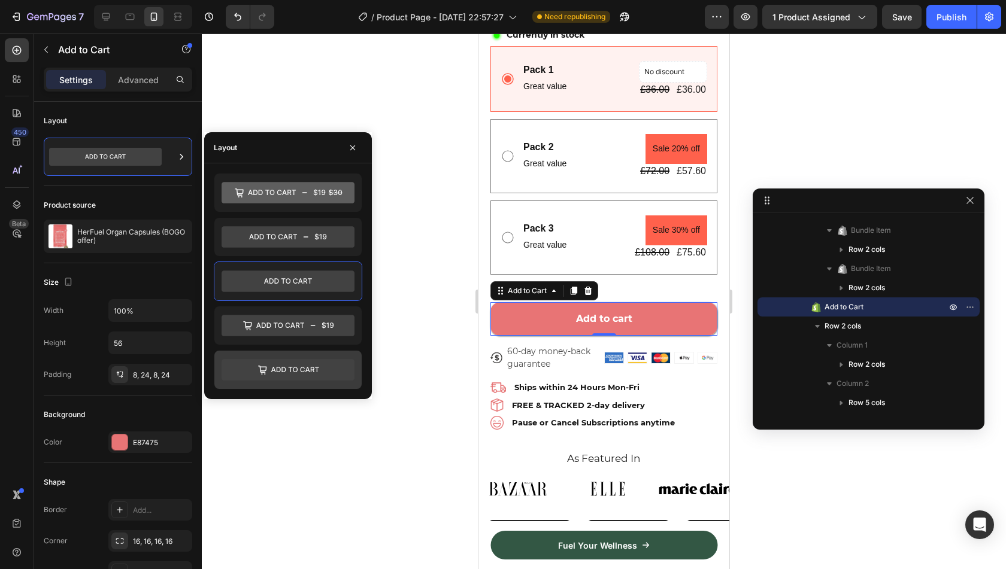
click at [257, 379] on icon at bounding box center [288, 370] width 133 height 24
click at [293, 283] on icon at bounding box center [288, 282] width 133 height 22
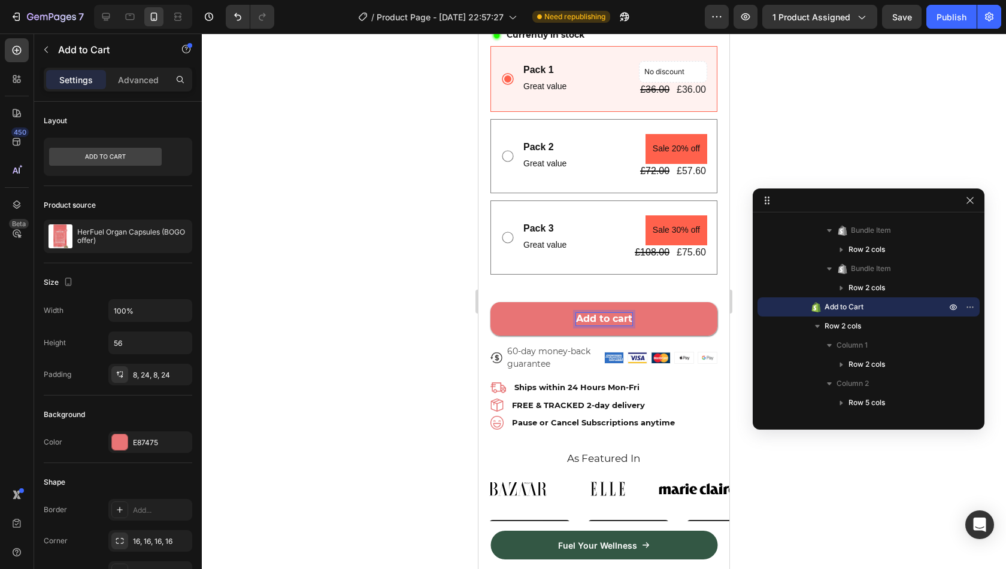
click at [592, 313] on p "Add to cart" at bounding box center [604, 319] width 56 height 13
click at [550, 302] on button "Add to cart" at bounding box center [603, 319] width 227 height 34
click at [614, 313] on p "Add to cart" at bounding box center [604, 319] width 56 height 13
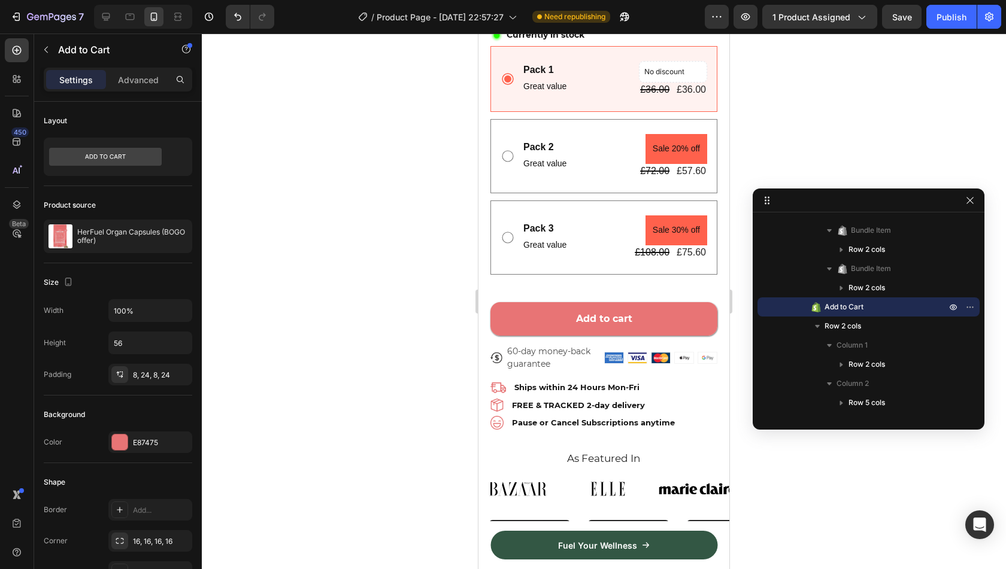
click at [673, 310] on button "Add to cart" at bounding box center [603, 319] width 227 height 34
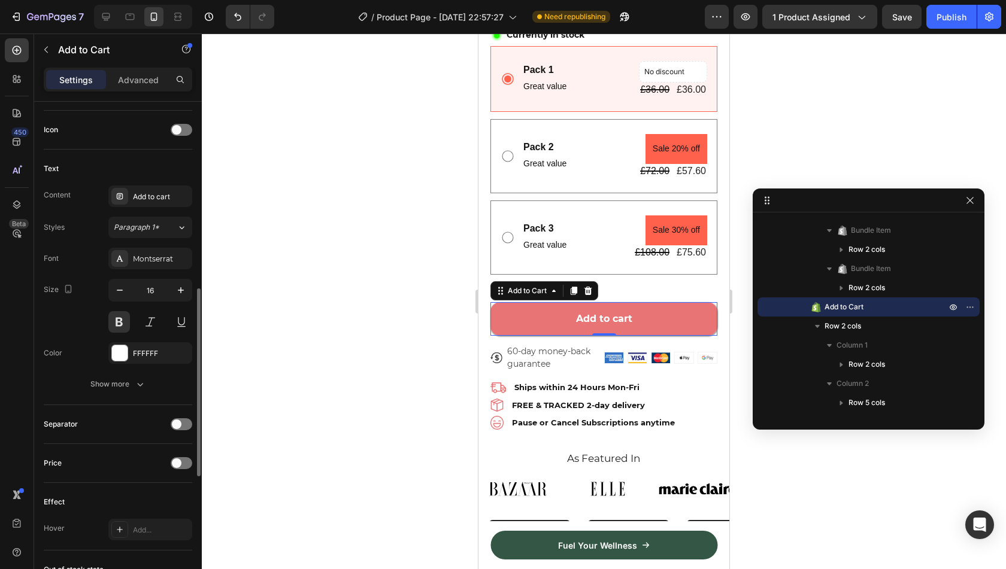
scroll to position [490, 0]
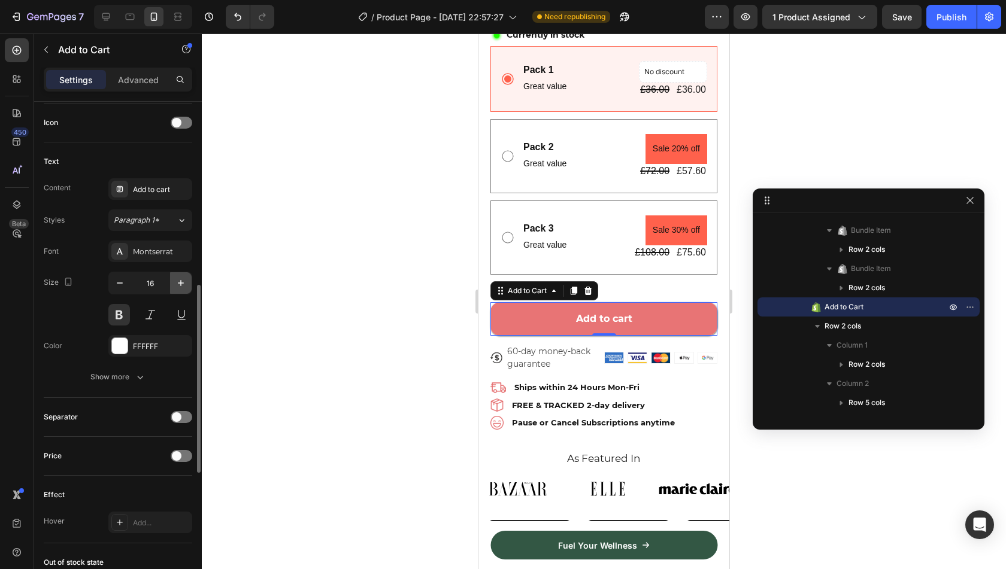
click at [186, 277] on icon "button" at bounding box center [181, 283] width 12 height 12
type input "18"
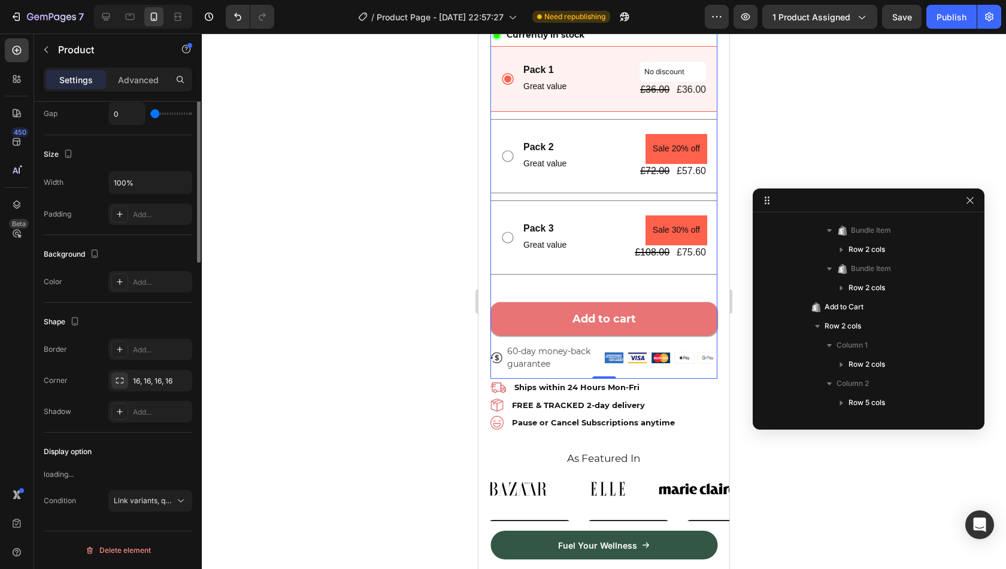
scroll to position [0, 0]
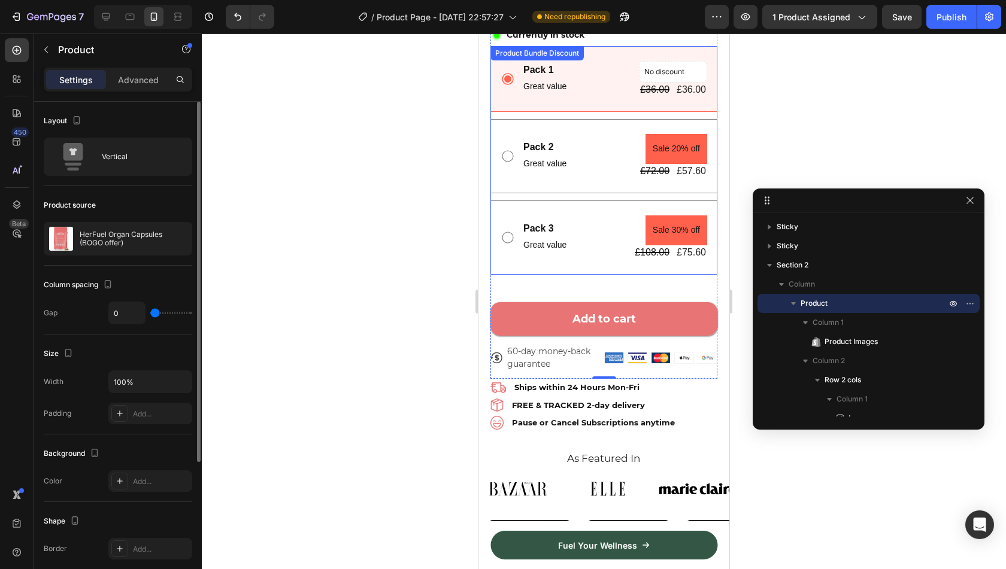
click at [595, 189] on div "Pack 1 Text Block Great value Text Block No discount Not be displayed when publ…" at bounding box center [603, 160] width 227 height 229
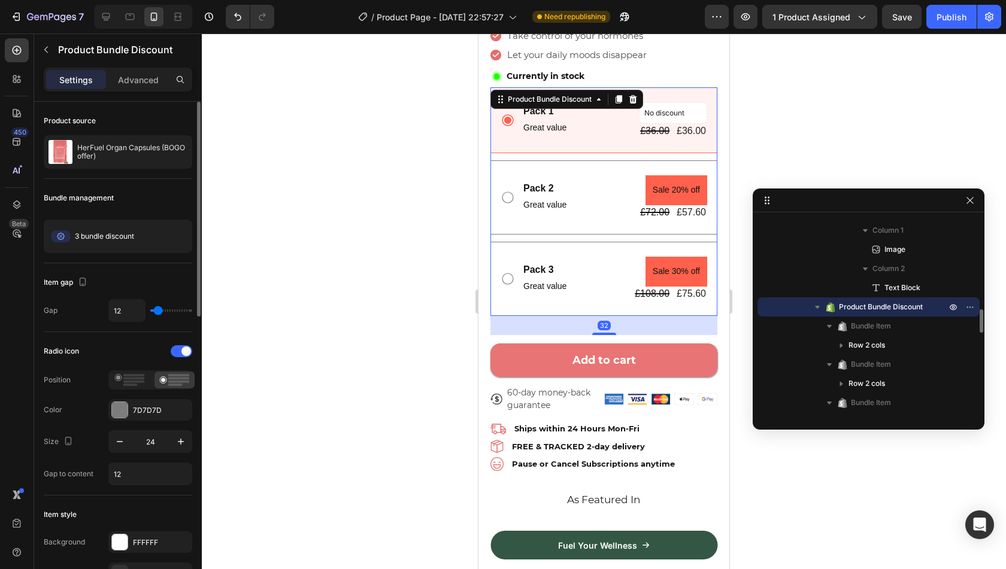
scroll to position [434, 0]
click at [637, 95] on icon at bounding box center [633, 99] width 8 height 8
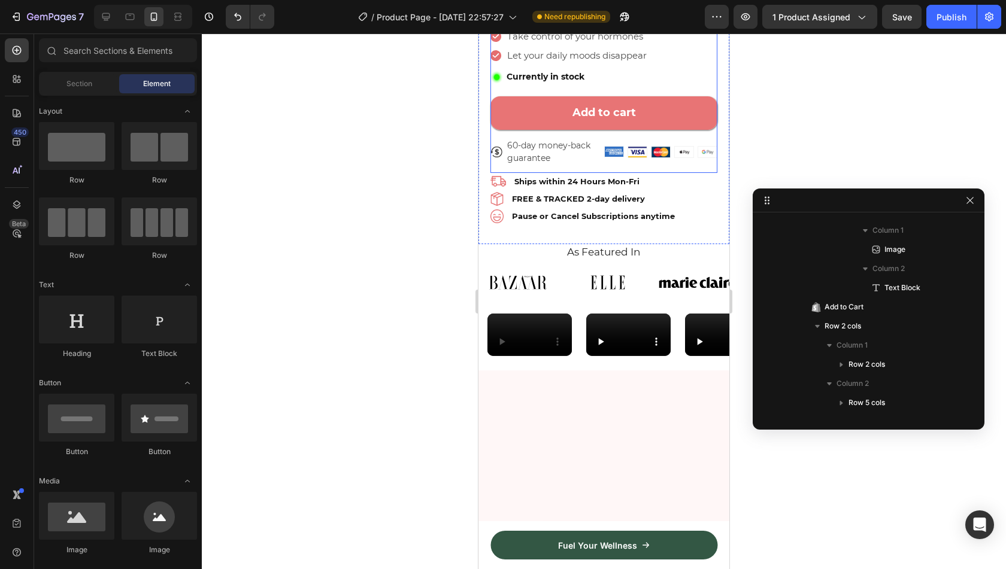
scroll to position [196, 0]
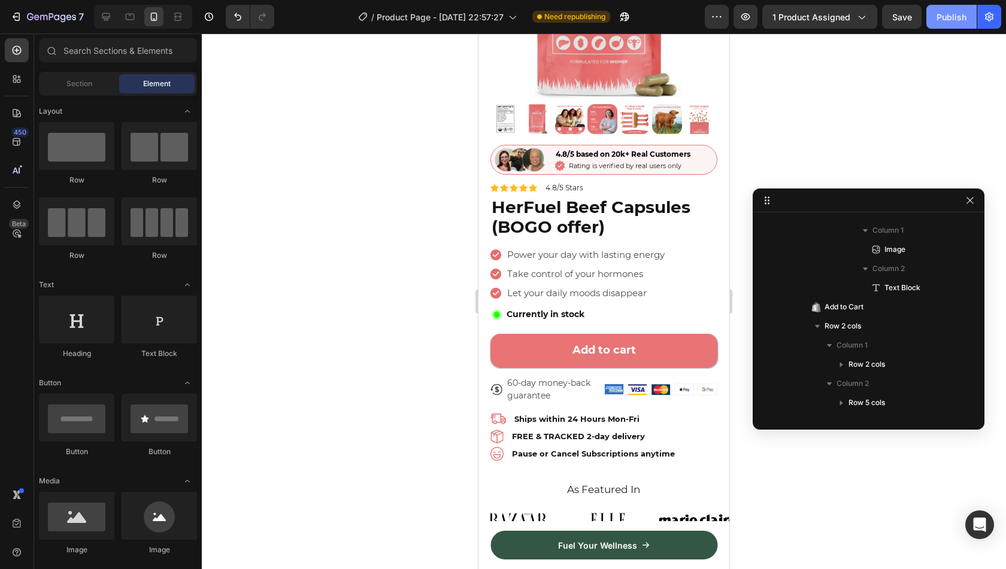
click at [941, 23] on button "Publish" at bounding box center [951, 17] width 50 height 24
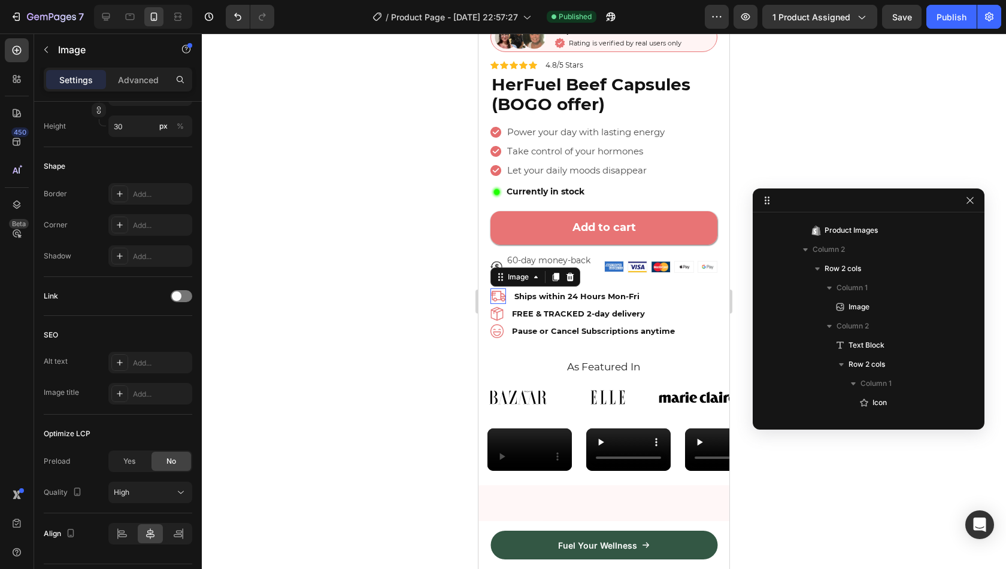
scroll to position [1414, 0]
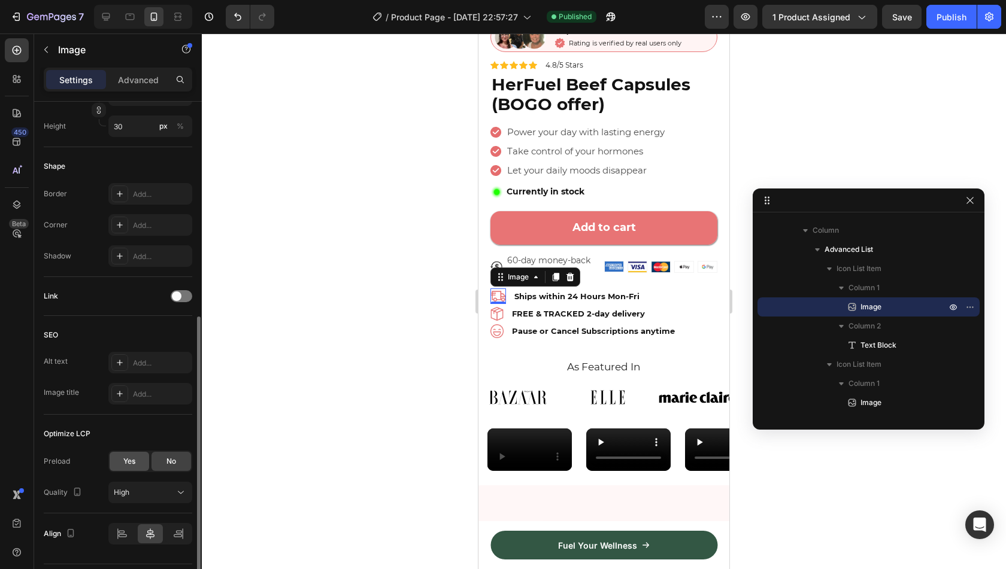
click at [133, 457] on span "Yes" at bounding box center [129, 461] width 12 height 11
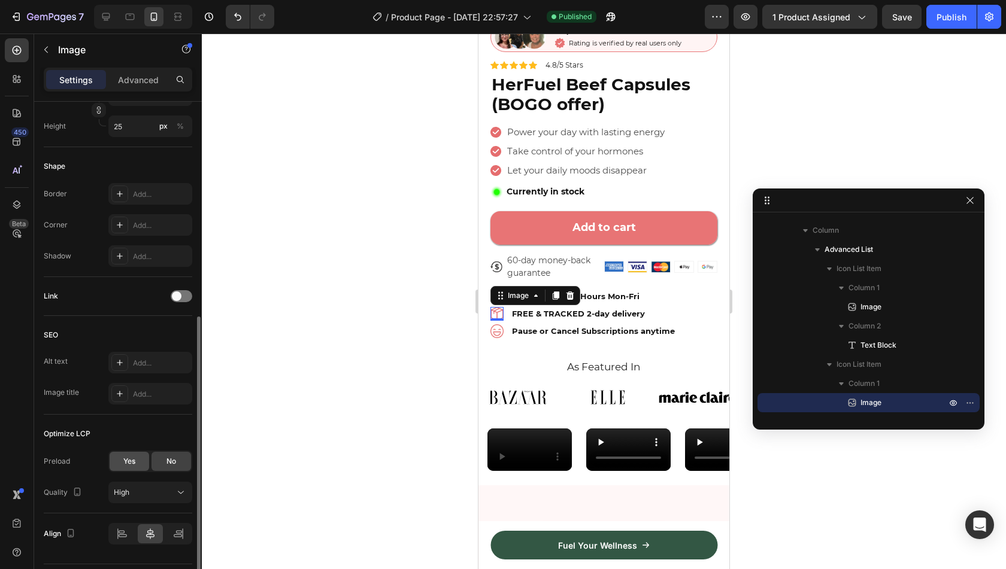
click at [128, 452] on div "Yes" at bounding box center [130, 461] width 40 height 19
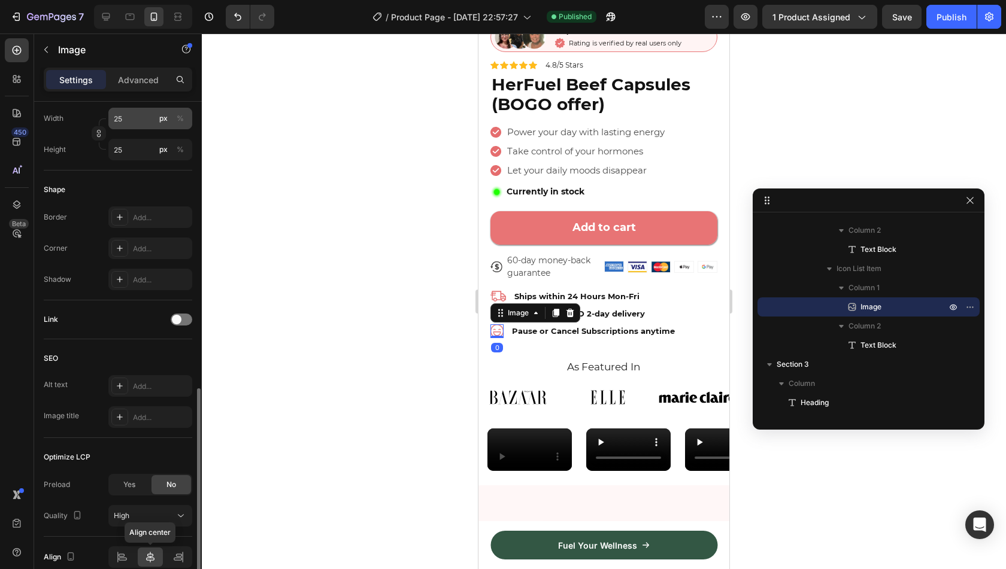
scroll to position [431, 0]
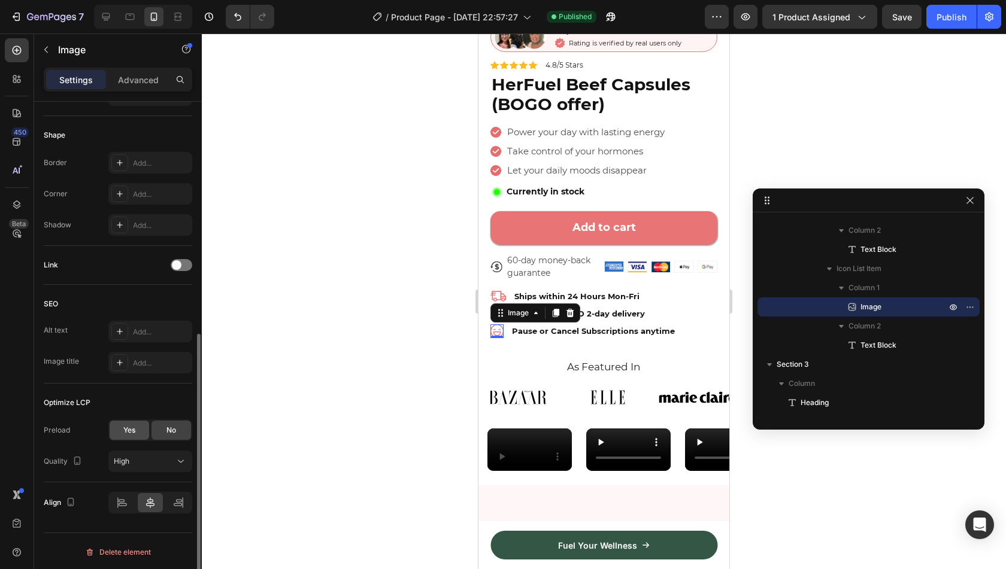
click at [127, 434] on span "Yes" at bounding box center [129, 430] width 12 height 11
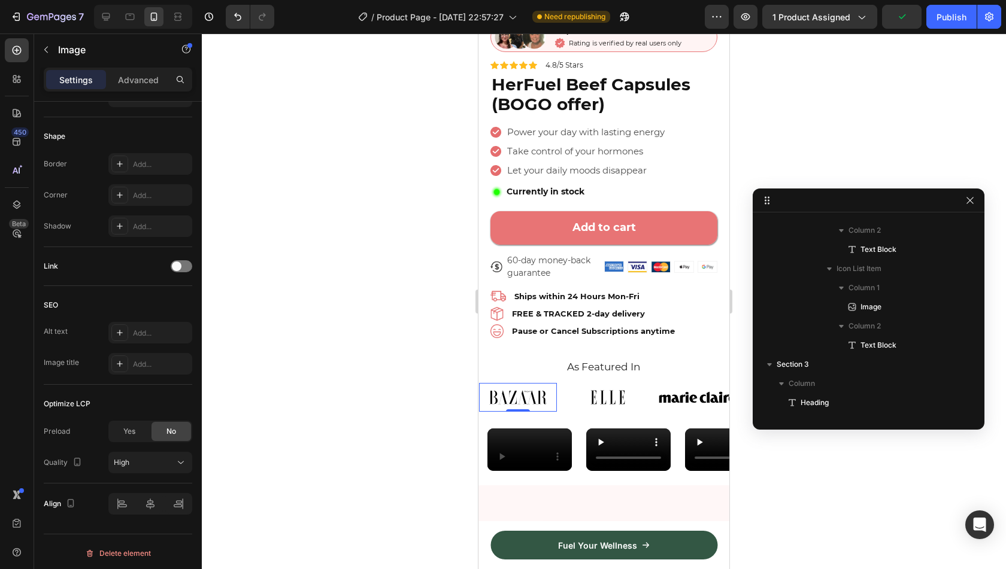
scroll to position [1759, 0]
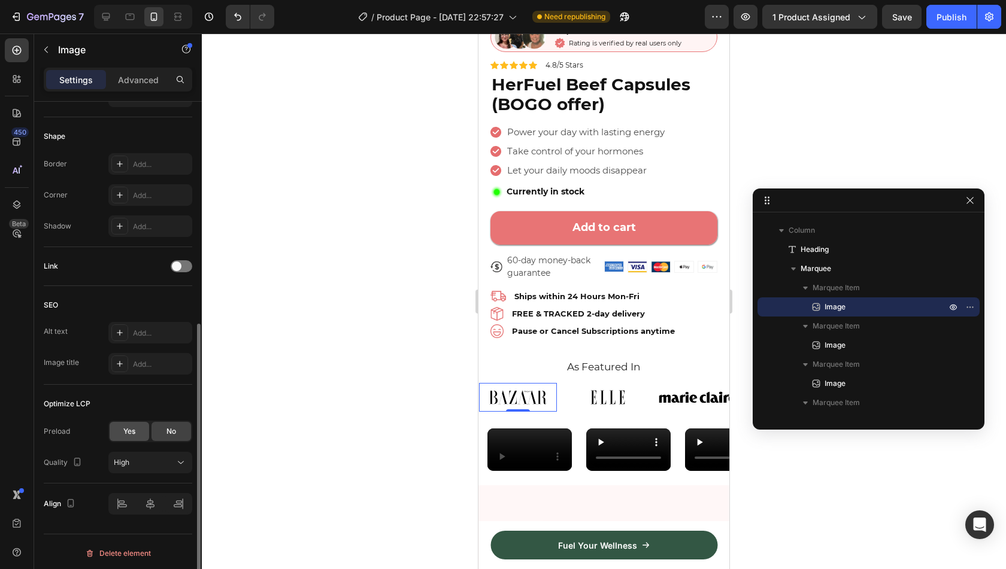
click at [124, 434] on span "Yes" at bounding box center [129, 431] width 12 height 11
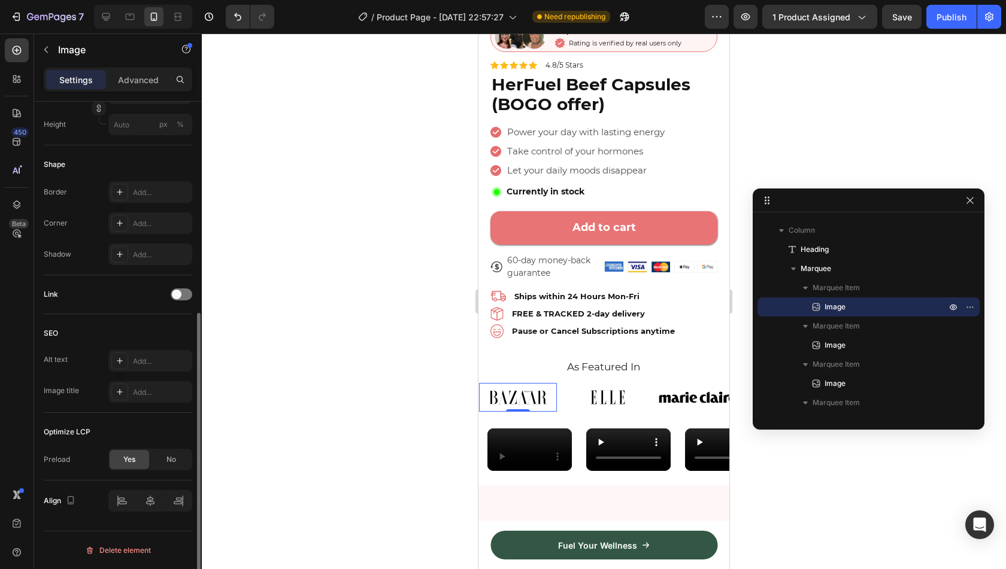
scroll to position [369, 0]
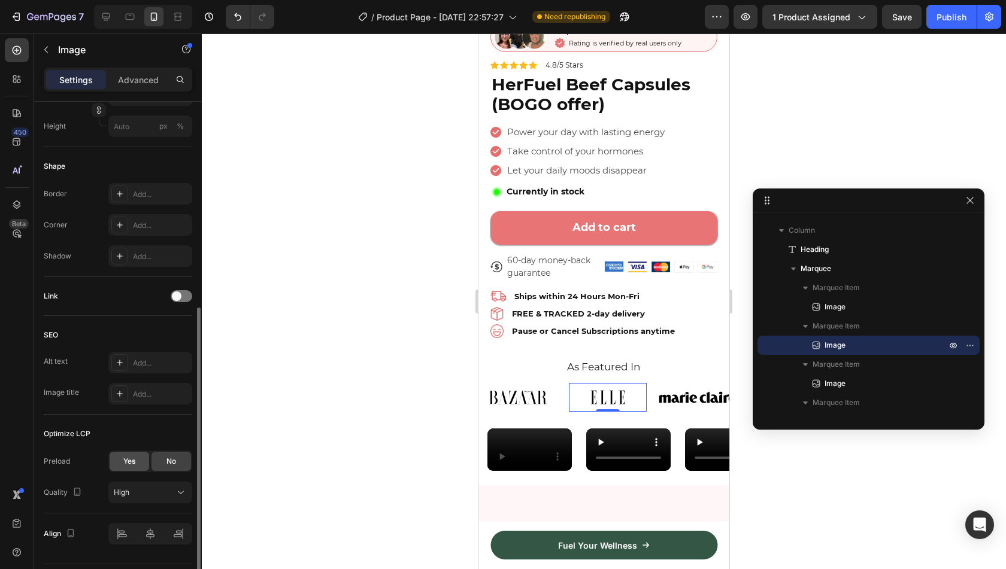
click at [129, 457] on span "Yes" at bounding box center [129, 461] width 12 height 11
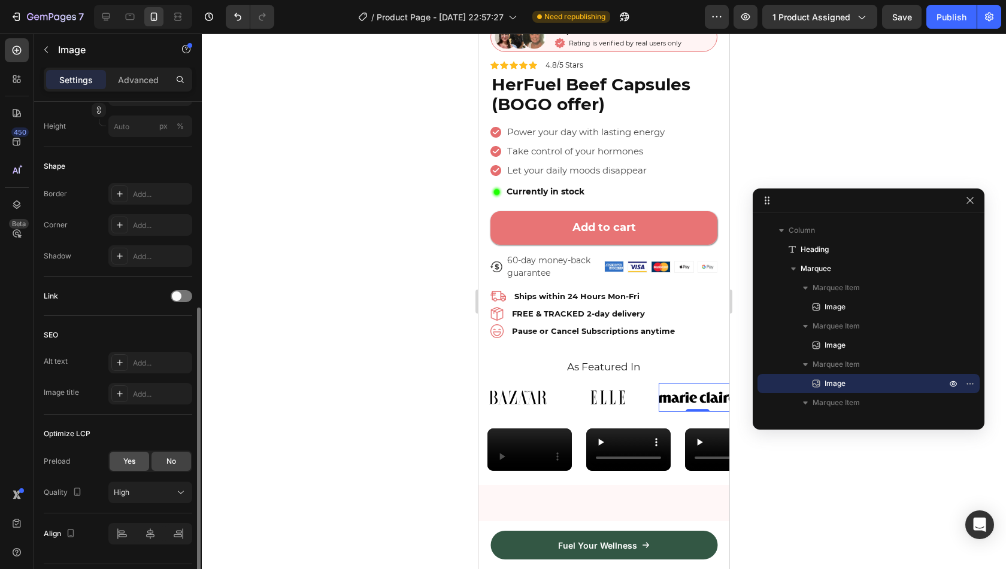
click at [126, 461] on span "Yes" at bounding box center [129, 461] width 12 height 11
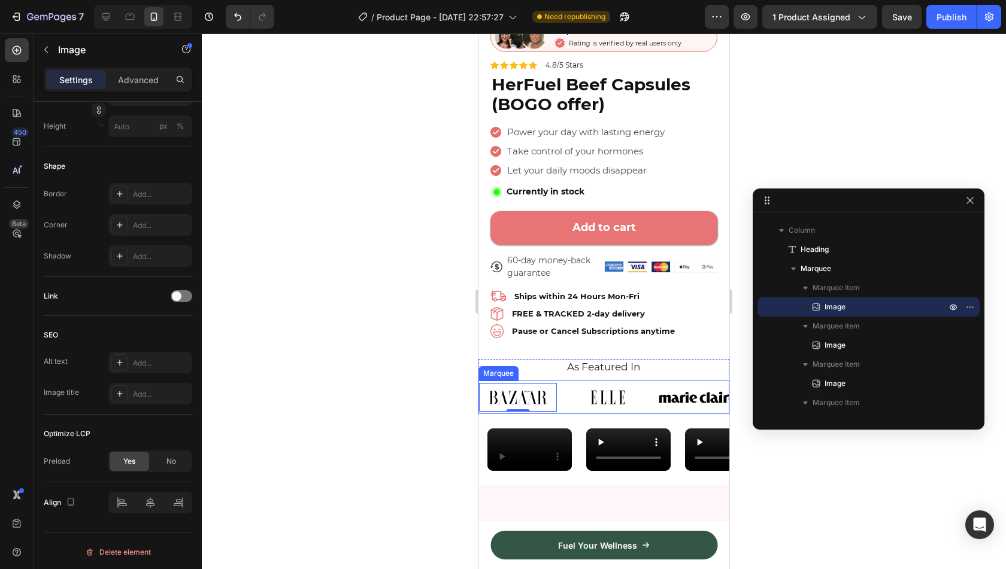
click at [566, 396] on div "Image 0" at bounding box center [524, 397] width 90 height 29
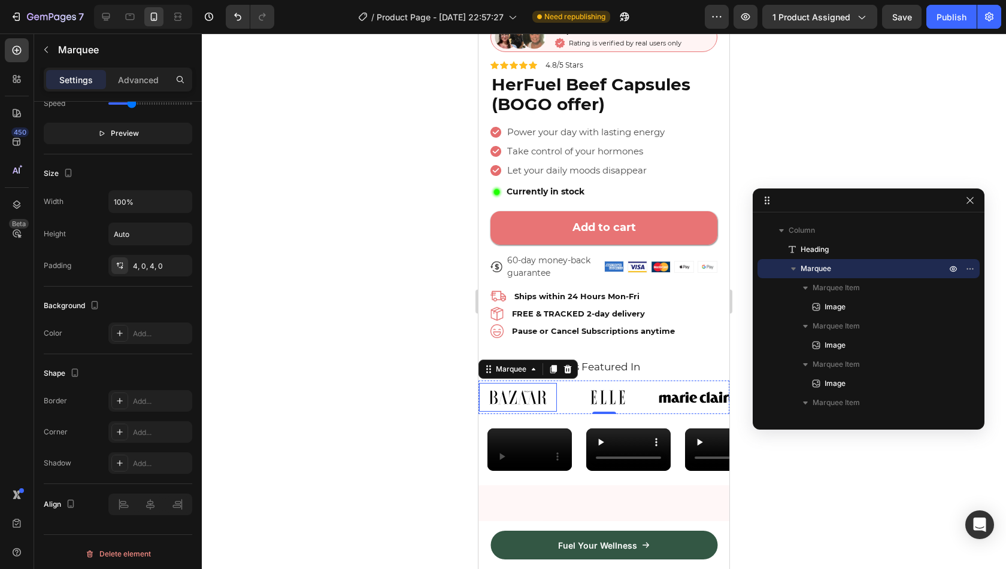
scroll to position [0, 0]
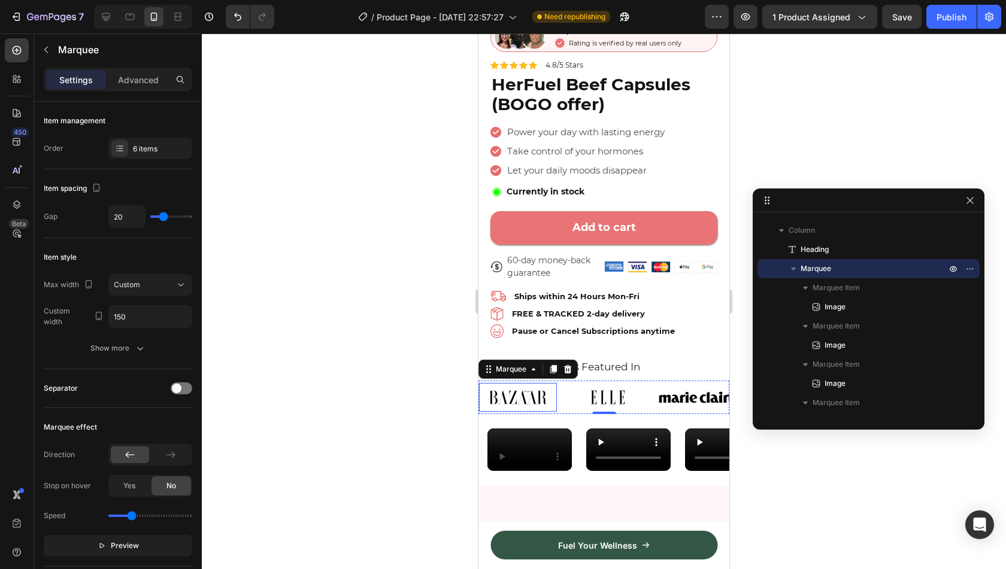
click at [525, 390] on img at bounding box center [518, 397] width 78 height 29
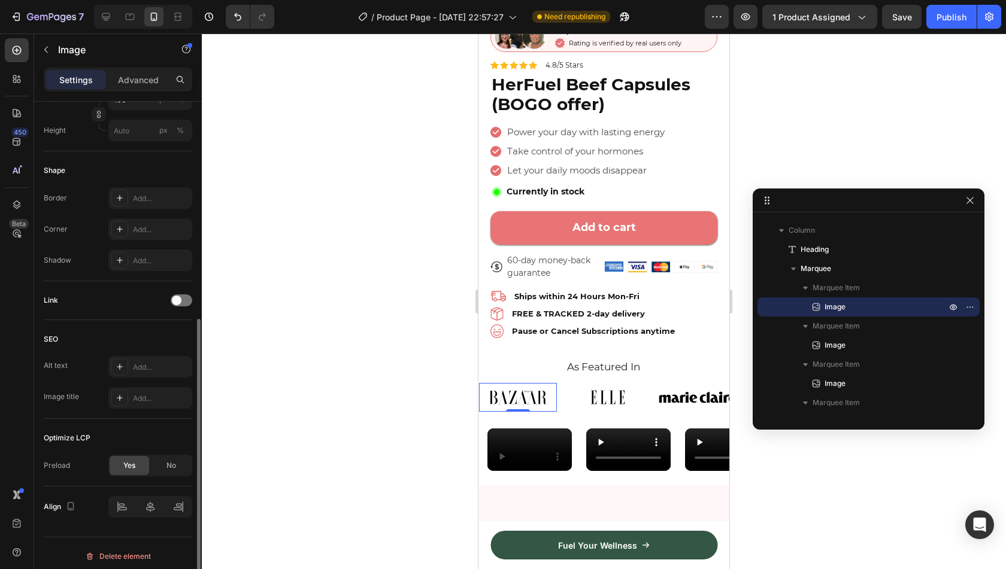
scroll to position [369, 0]
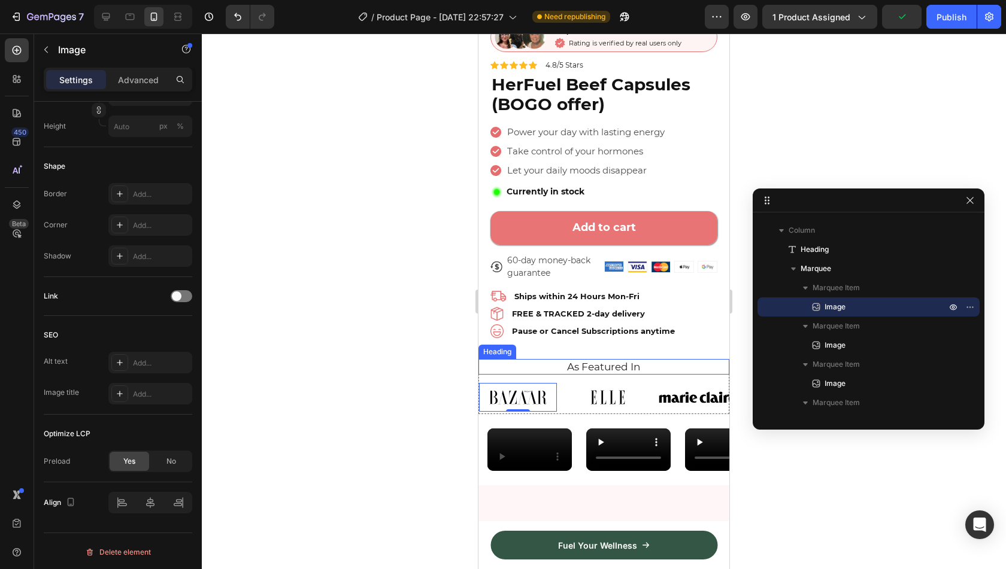
click at [525, 359] on h2 "As Featured In" at bounding box center [603, 367] width 233 height 16
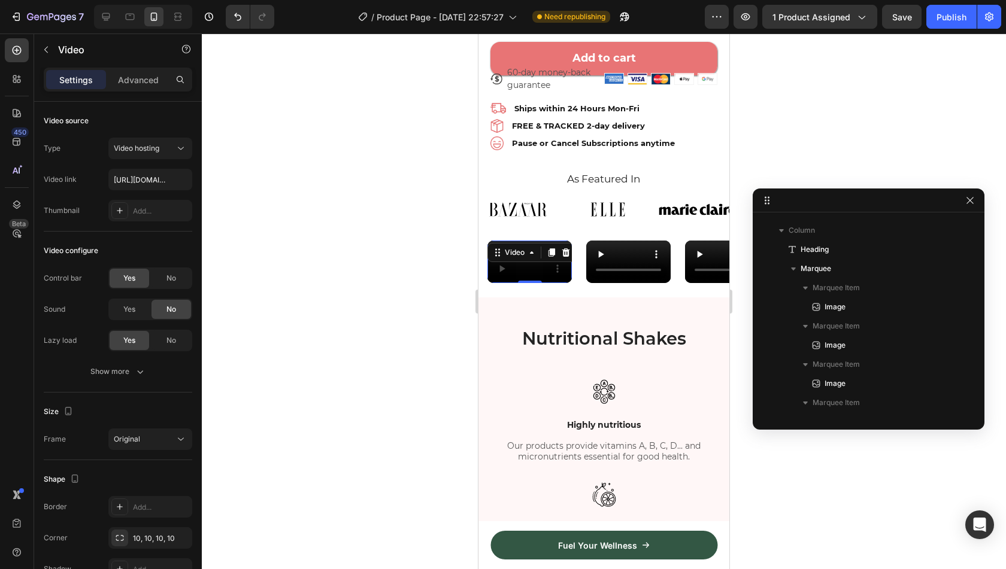
scroll to position [2238, 0]
click at [553, 283] on div "Video 0" at bounding box center [529, 262] width 84 height 43
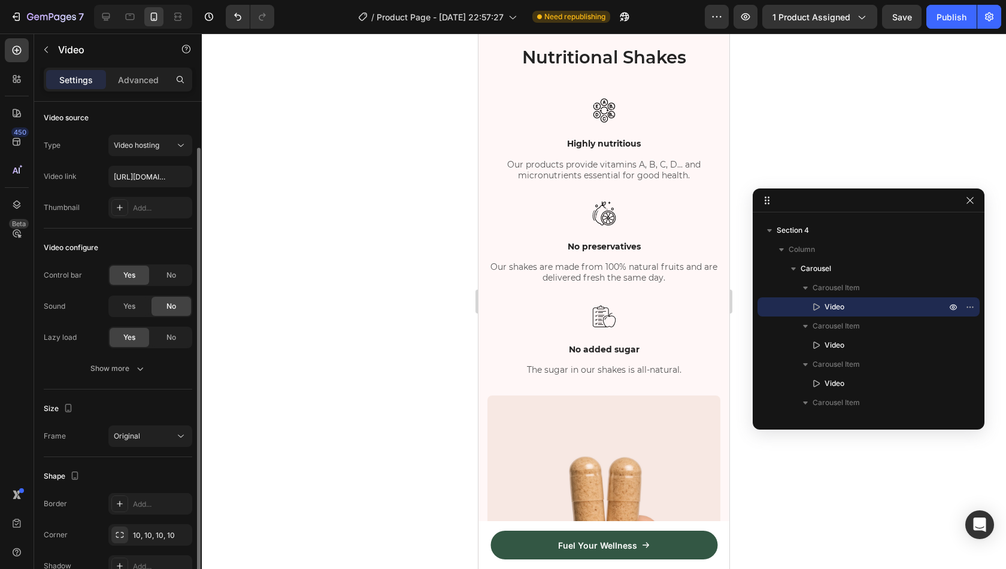
scroll to position [0, 0]
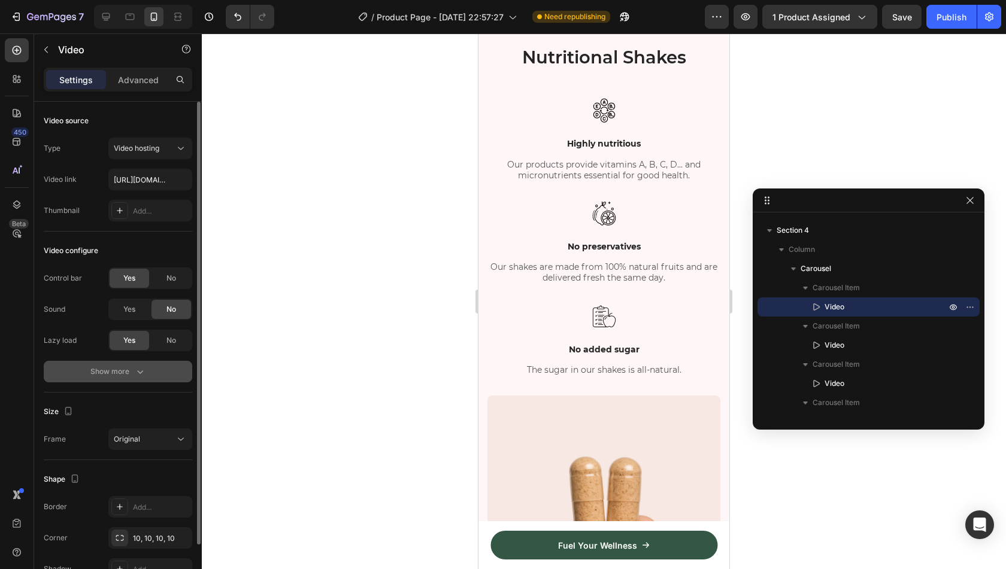
click at [134, 372] on icon "button" at bounding box center [140, 372] width 12 height 12
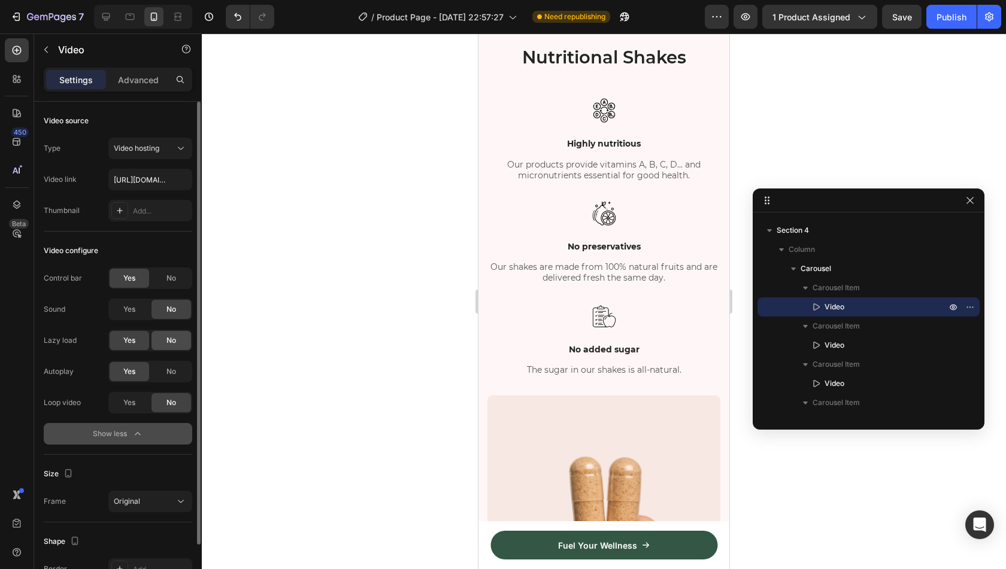
click at [168, 346] on div "No" at bounding box center [171, 340] width 40 height 19
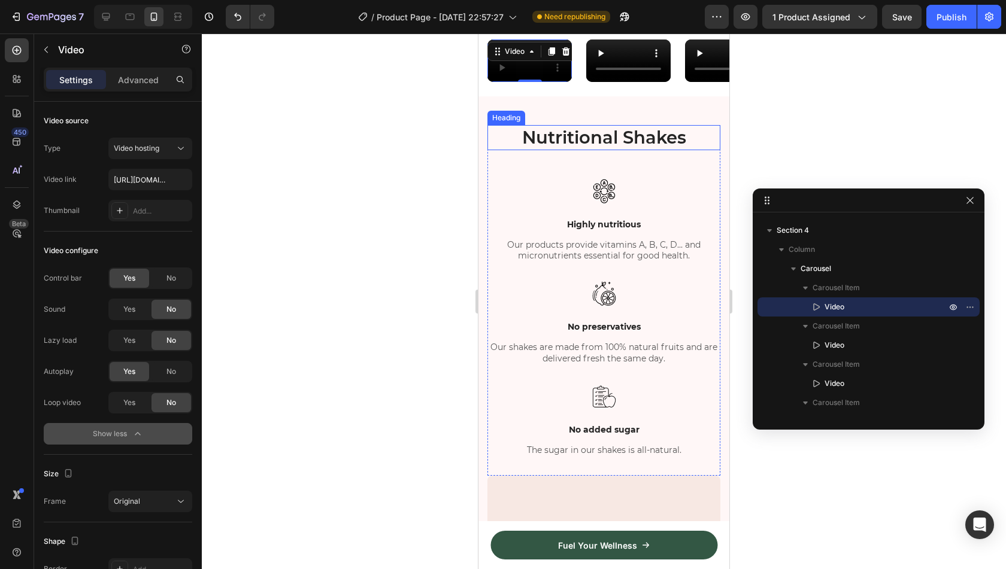
scroll to position [657, 0]
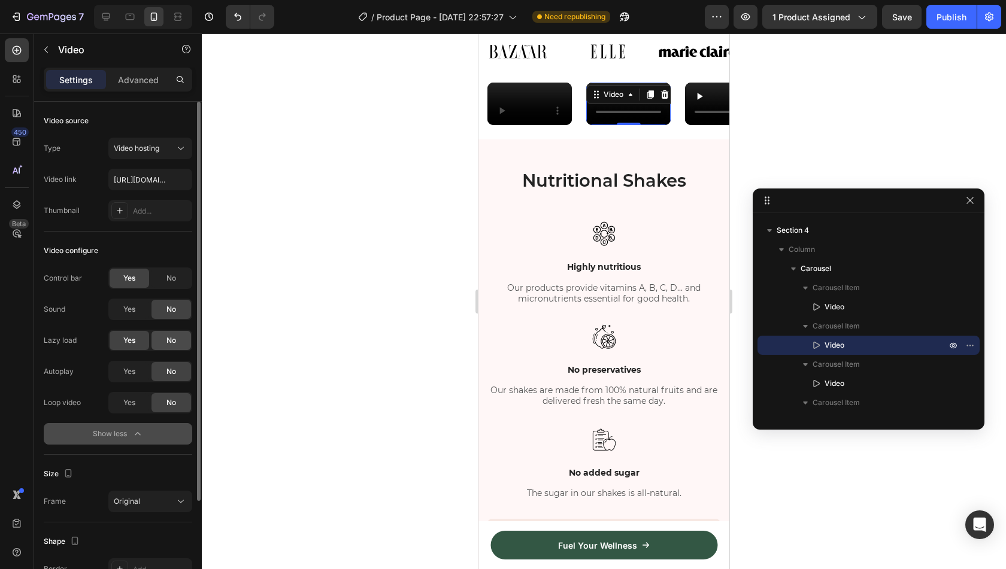
click at [171, 337] on span "No" at bounding box center [171, 340] width 10 height 11
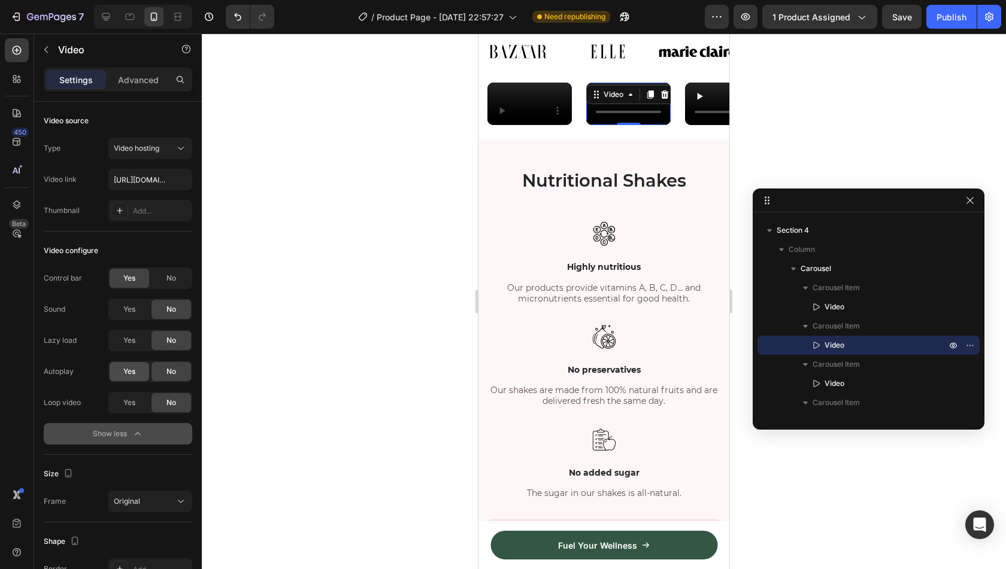
click at [135, 369] on span "Yes" at bounding box center [129, 371] width 12 height 11
click at [116, 405] on div "Yes" at bounding box center [130, 402] width 40 height 19
click at [943, 20] on div "Publish" at bounding box center [952, 17] width 30 height 13
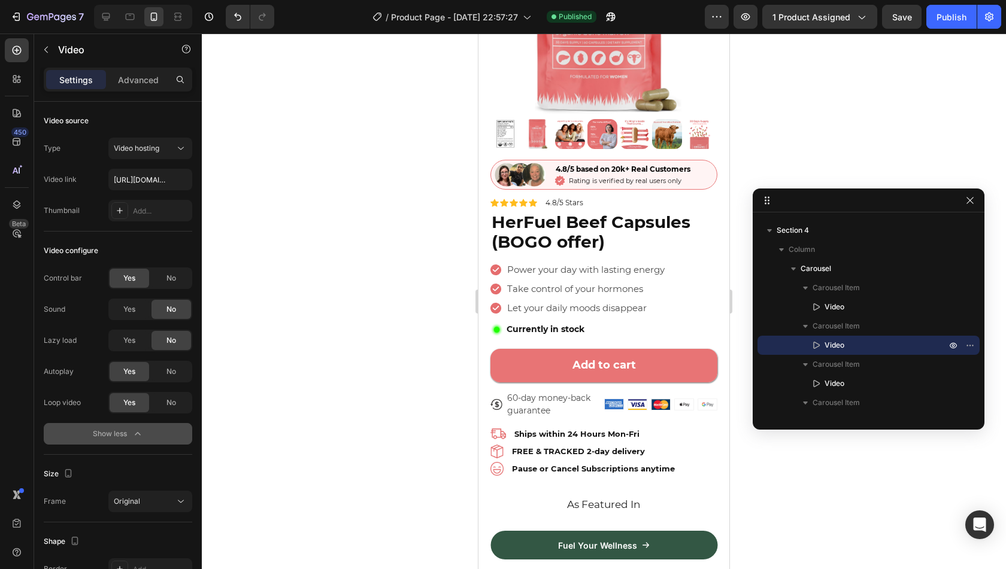
scroll to position [177, 0]
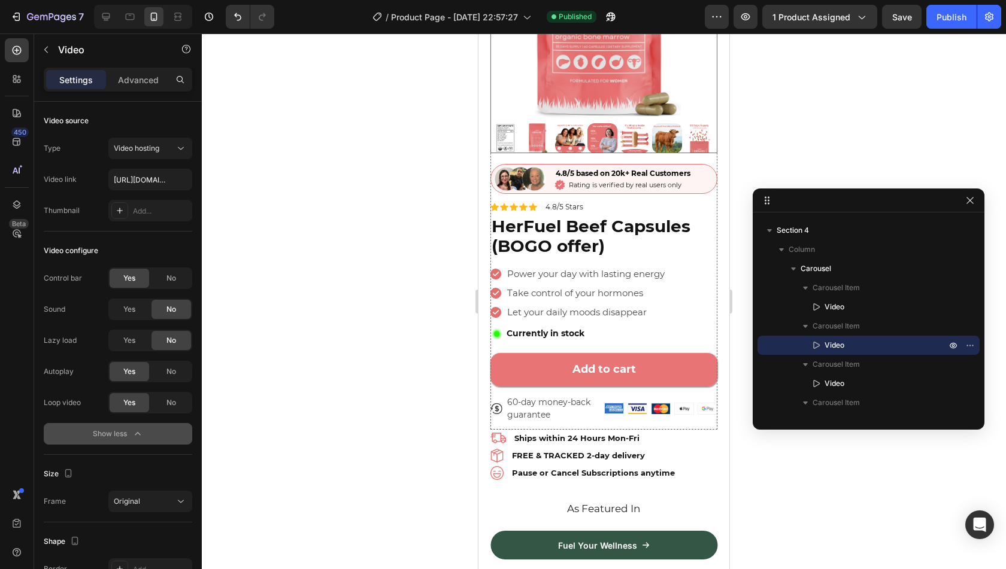
click at [624, 129] on img at bounding box center [635, 138] width 30 height 30
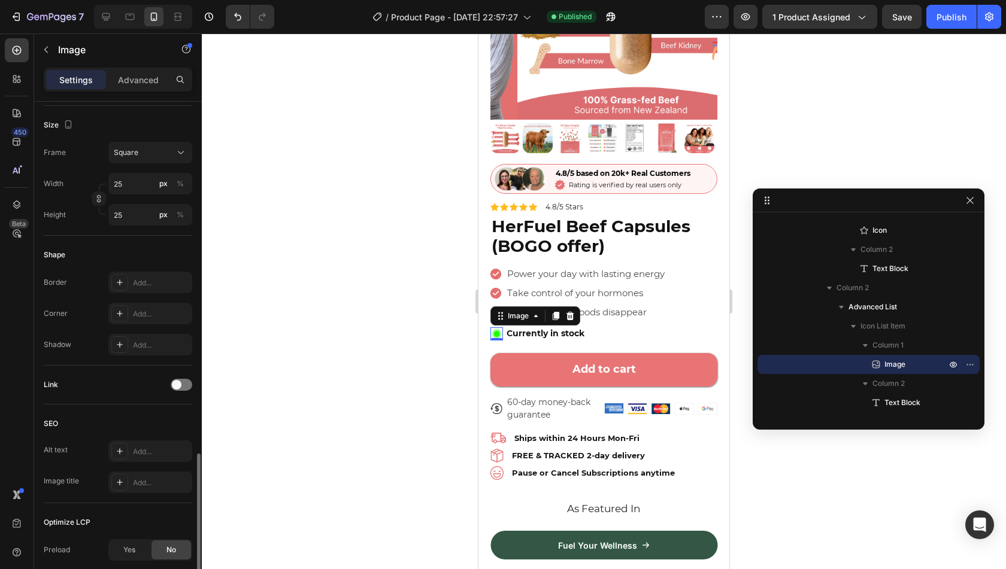
scroll to position [431, 0]
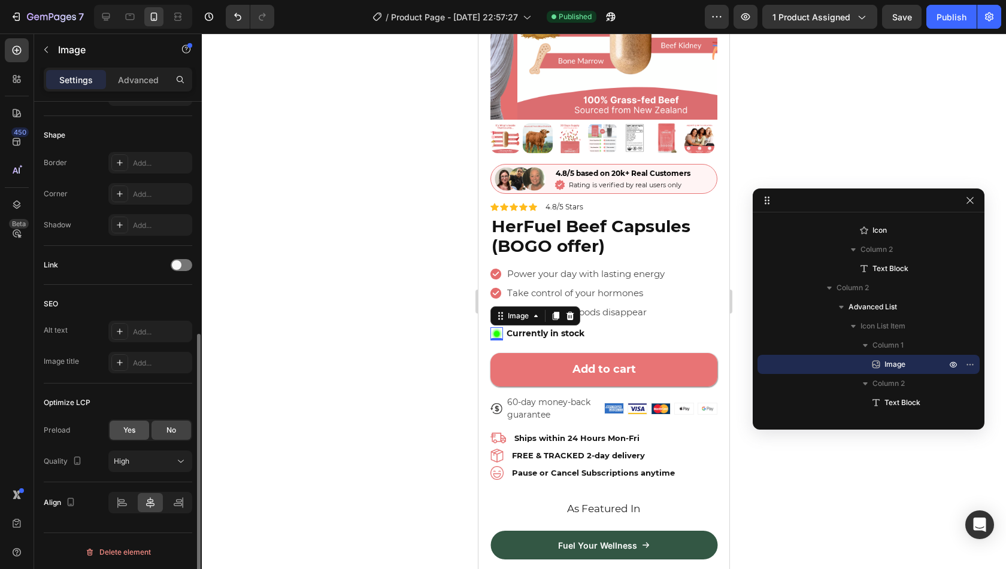
click at [137, 427] on div "Yes" at bounding box center [130, 430] width 40 height 19
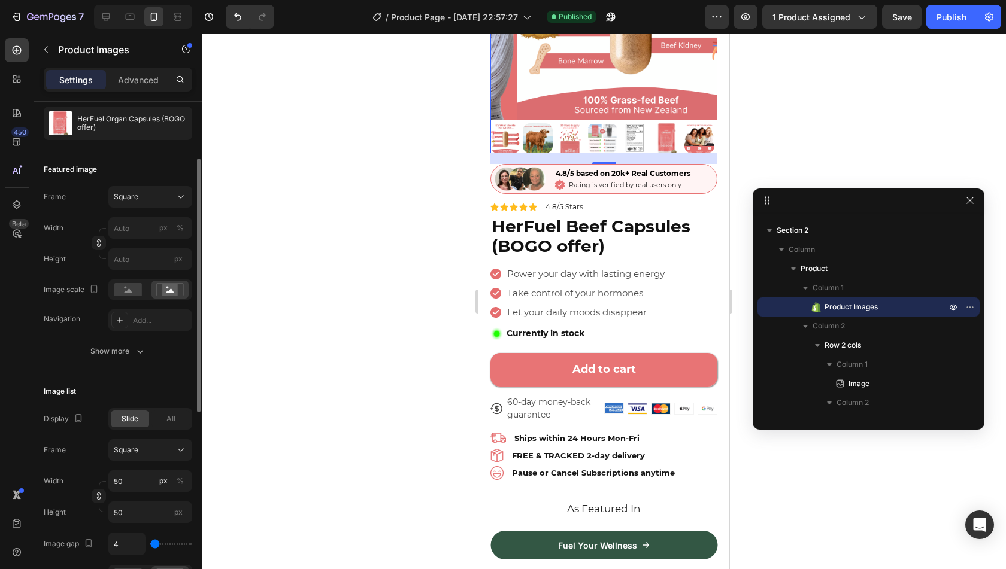
scroll to position [158, 0]
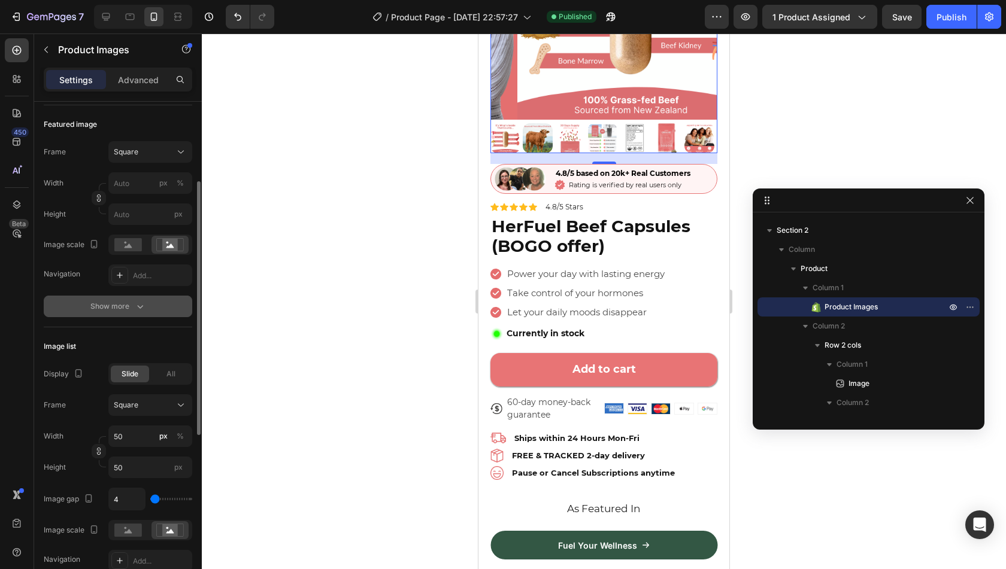
click at [113, 308] on div "Show more" at bounding box center [118, 307] width 56 height 12
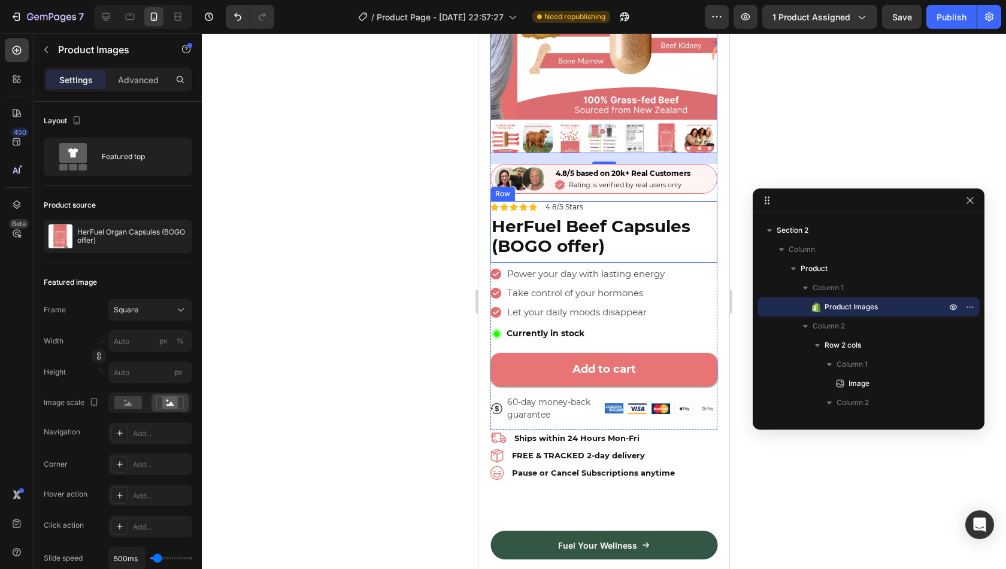
scroll to position [0, 0]
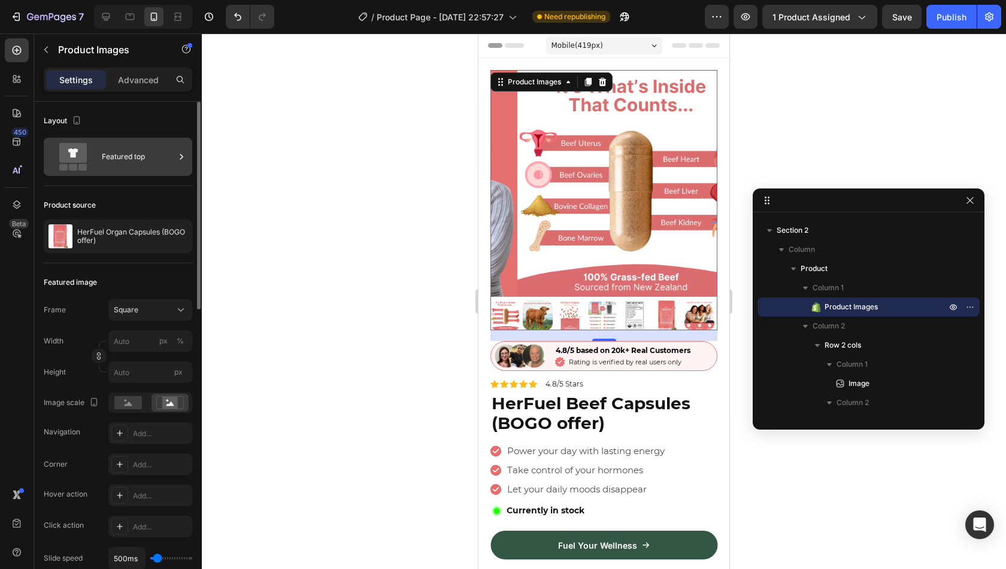
click at [175, 160] on div "Featured top" at bounding box center [138, 157] width 73 height 28
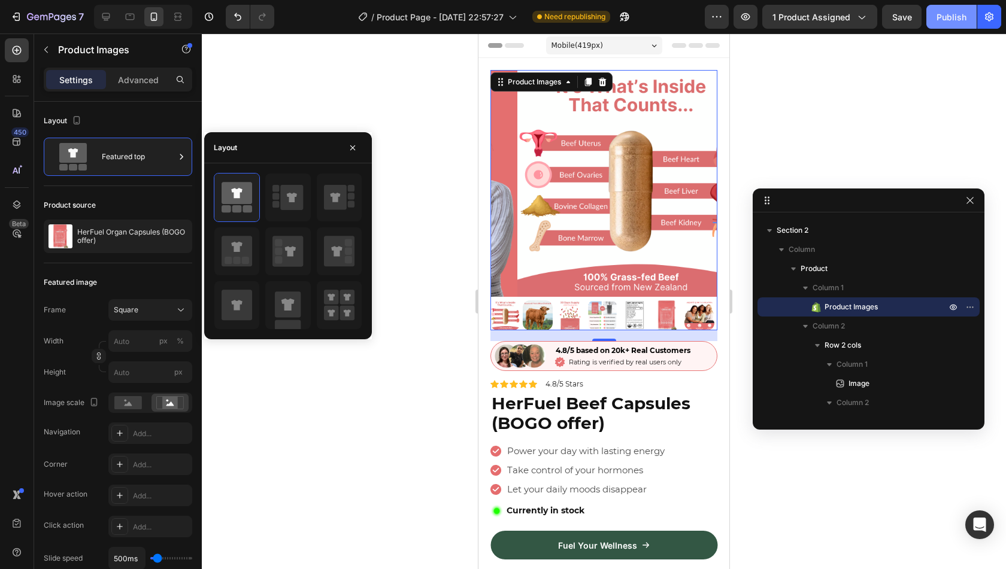
click at [956, 24] on button "Publish" at bounding box center [951, 17] width 50 height 24
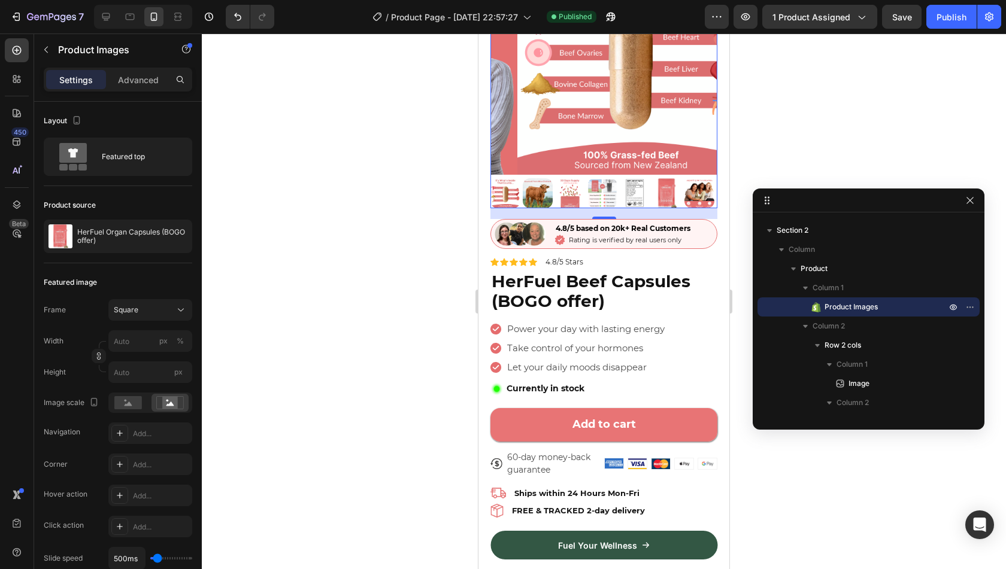
scroll to position [123, 0]
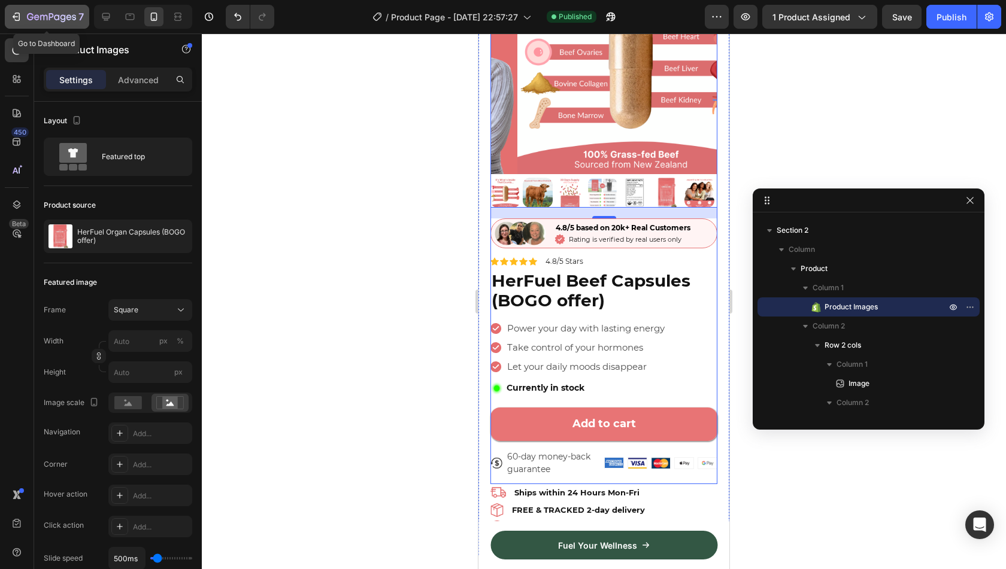
click at [41, 16] on icon "button" at bounding box center [51, 18] width 49 height 10
